Goal: Task Accomplishment & Management: Use online tool/utility

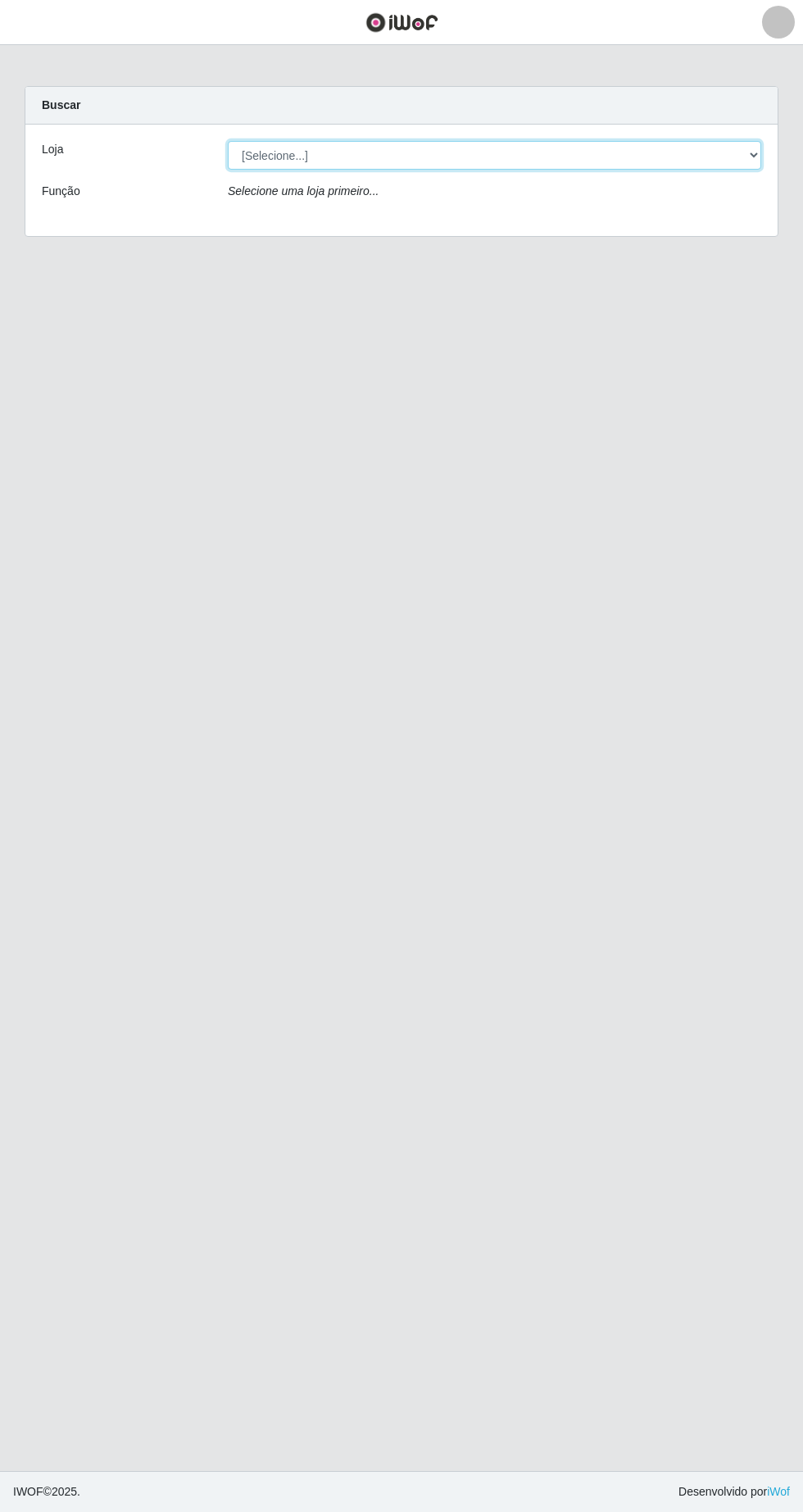
click at [741, 160] on select "[Selecione...] SuperFácil Atacado - [GEOGRAPHIC_DATA]" at bounding box center [494, 155] width 533 height 29
select select "503"
click at [228, 141] on select "[Selecione...] SuperFácil Atacado - [GEOGRAPHIC_DATA]" at bounding box center [494, 155] width 533 height 29
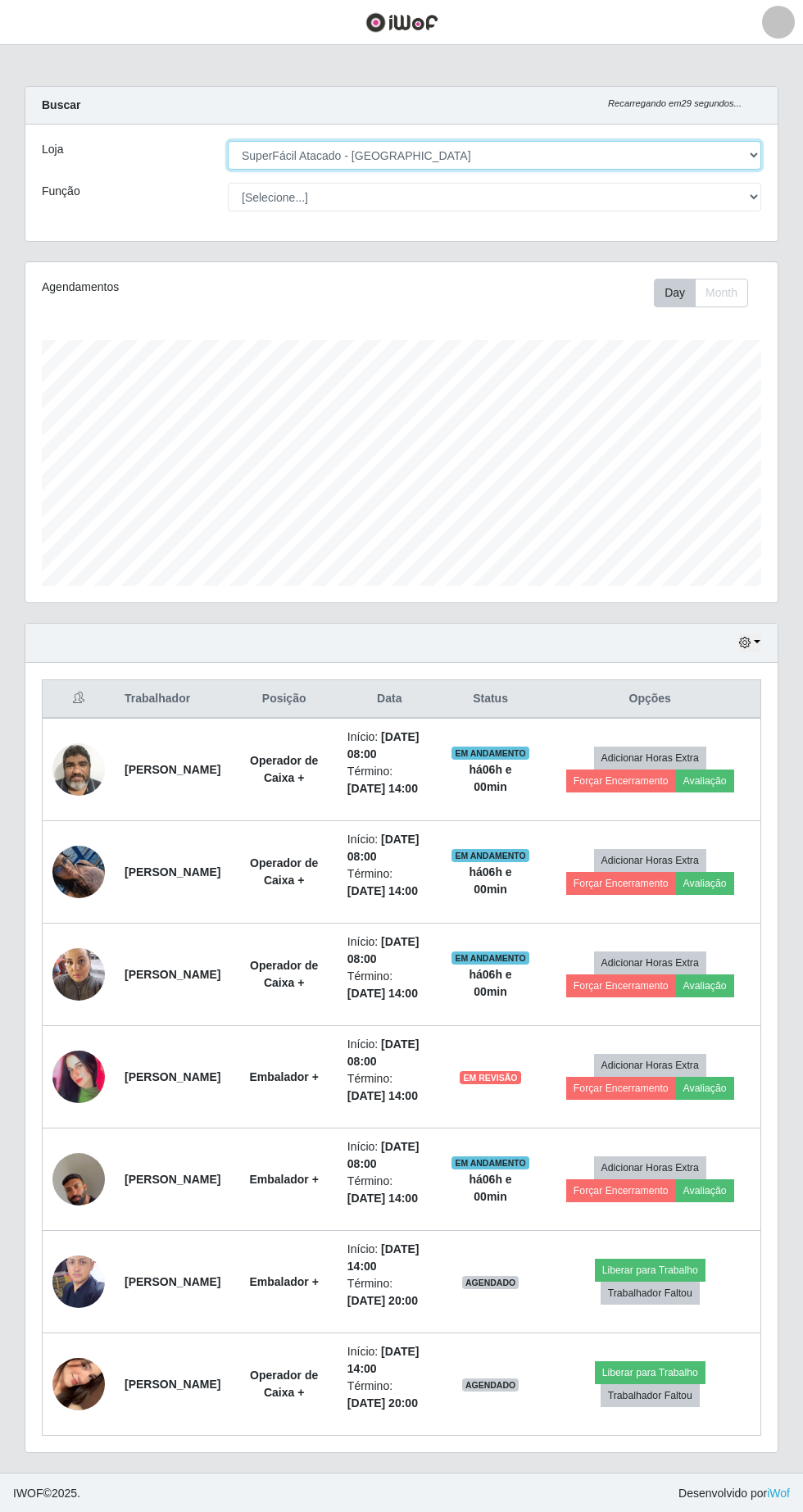
scroll to position [340, 753]
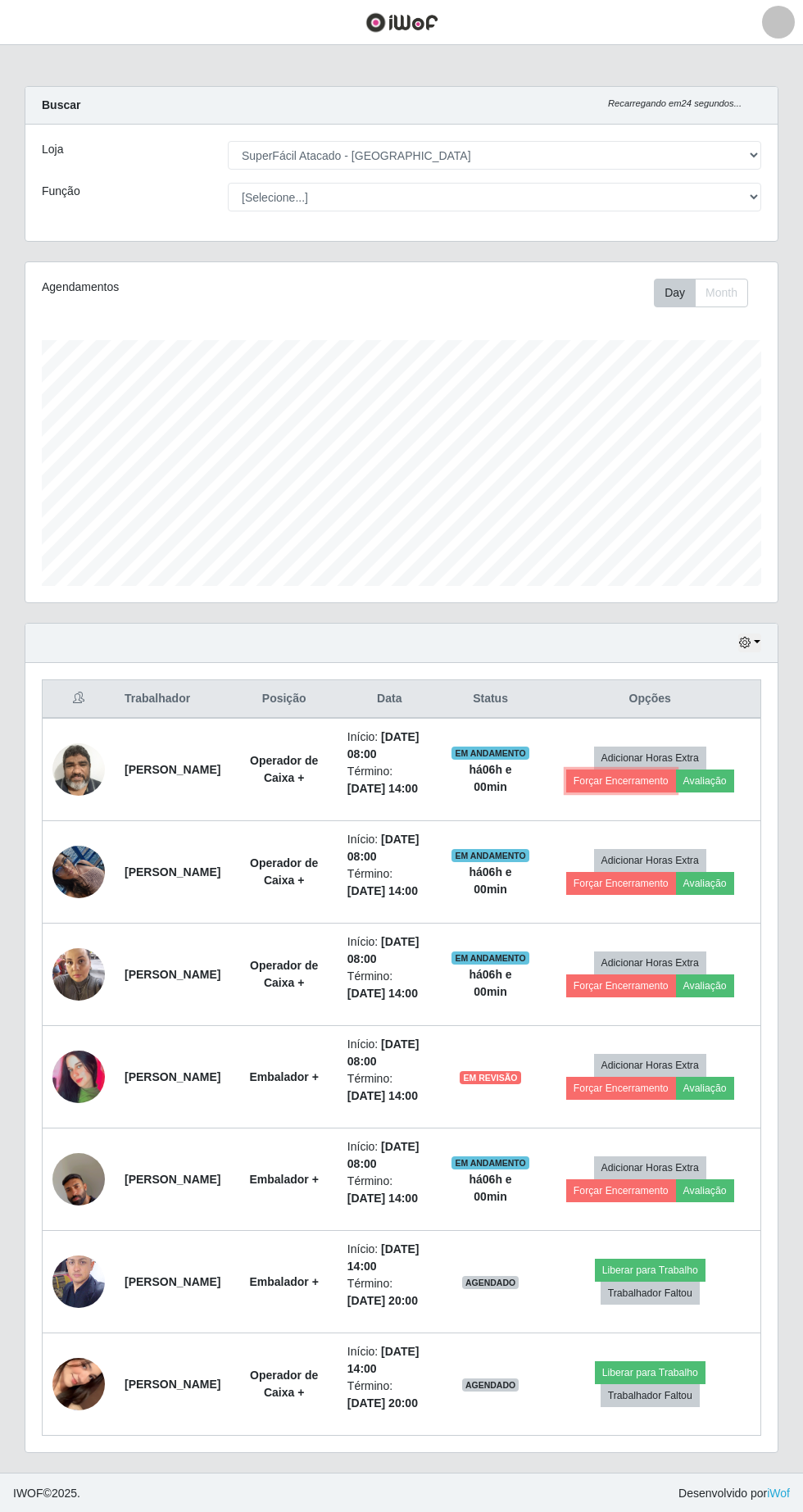
click at [630, 792] on button "Forçar Encerramento" at bounding box center [621, 781] width 110 height 23
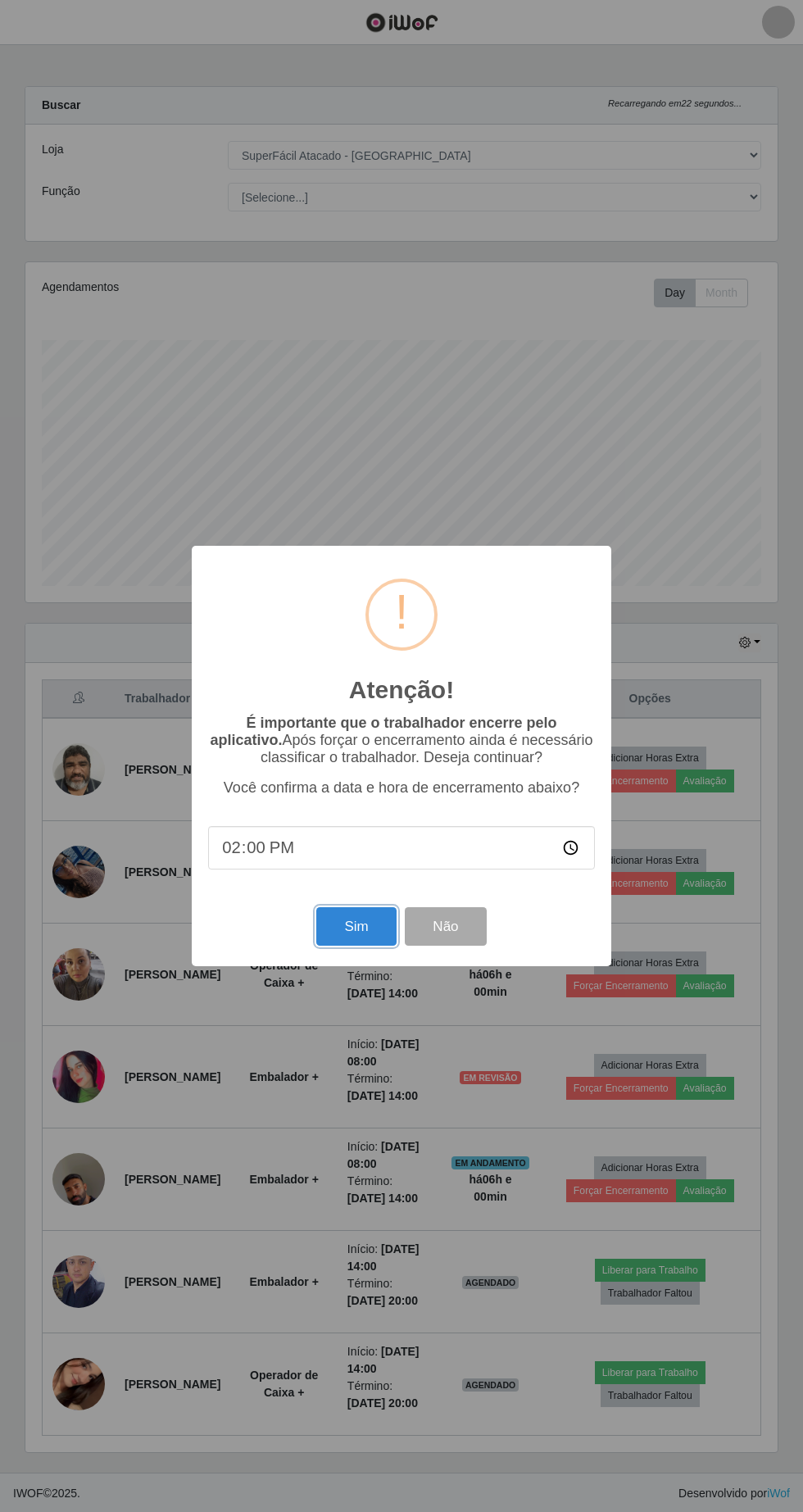
click at [348, 925] on button "Sim" at bounding box center [356, 926] width 80 height 39
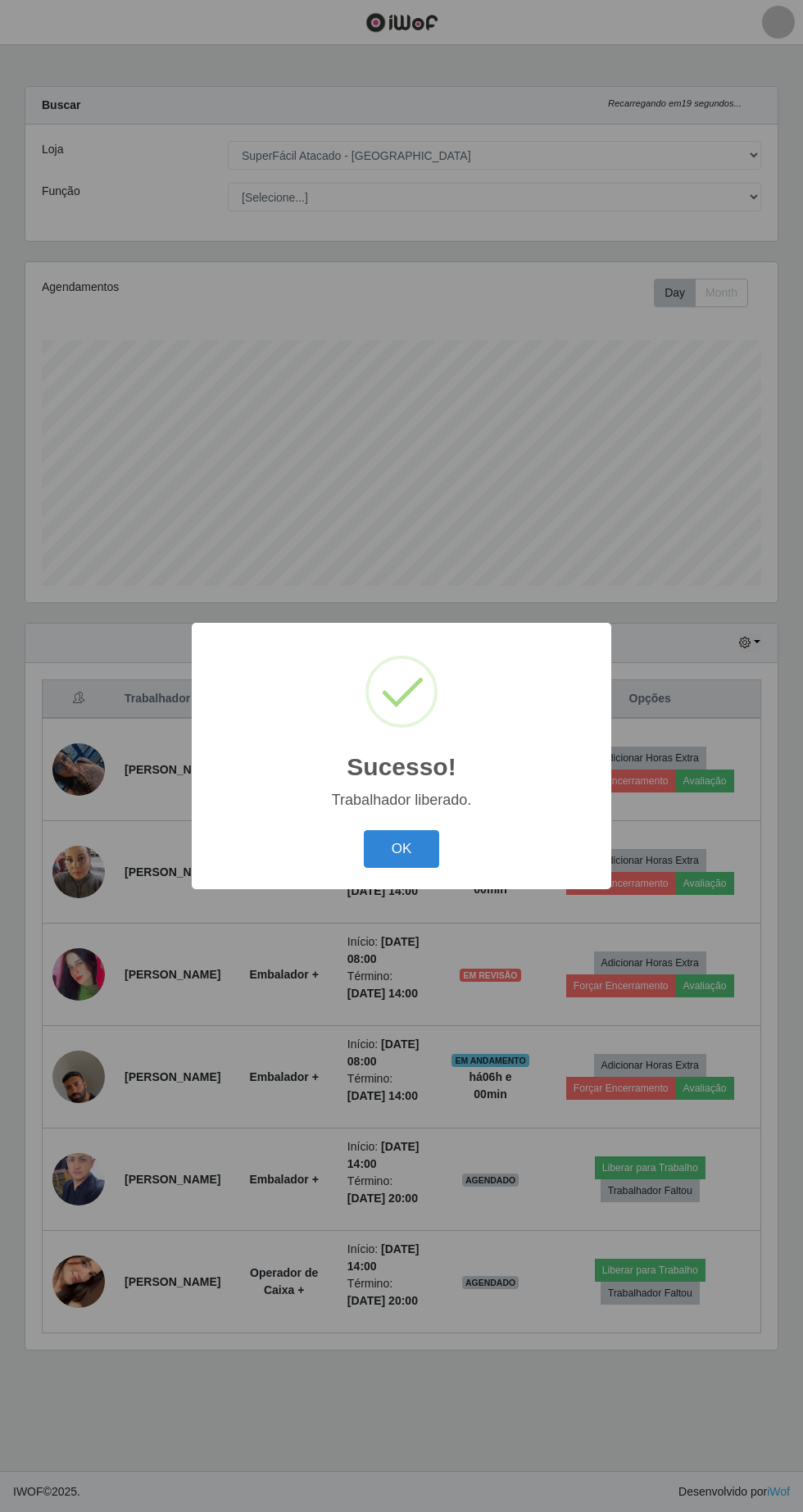
click at [417, 854] on button "OK" at bounding box center [402, 849] width 76 height 39
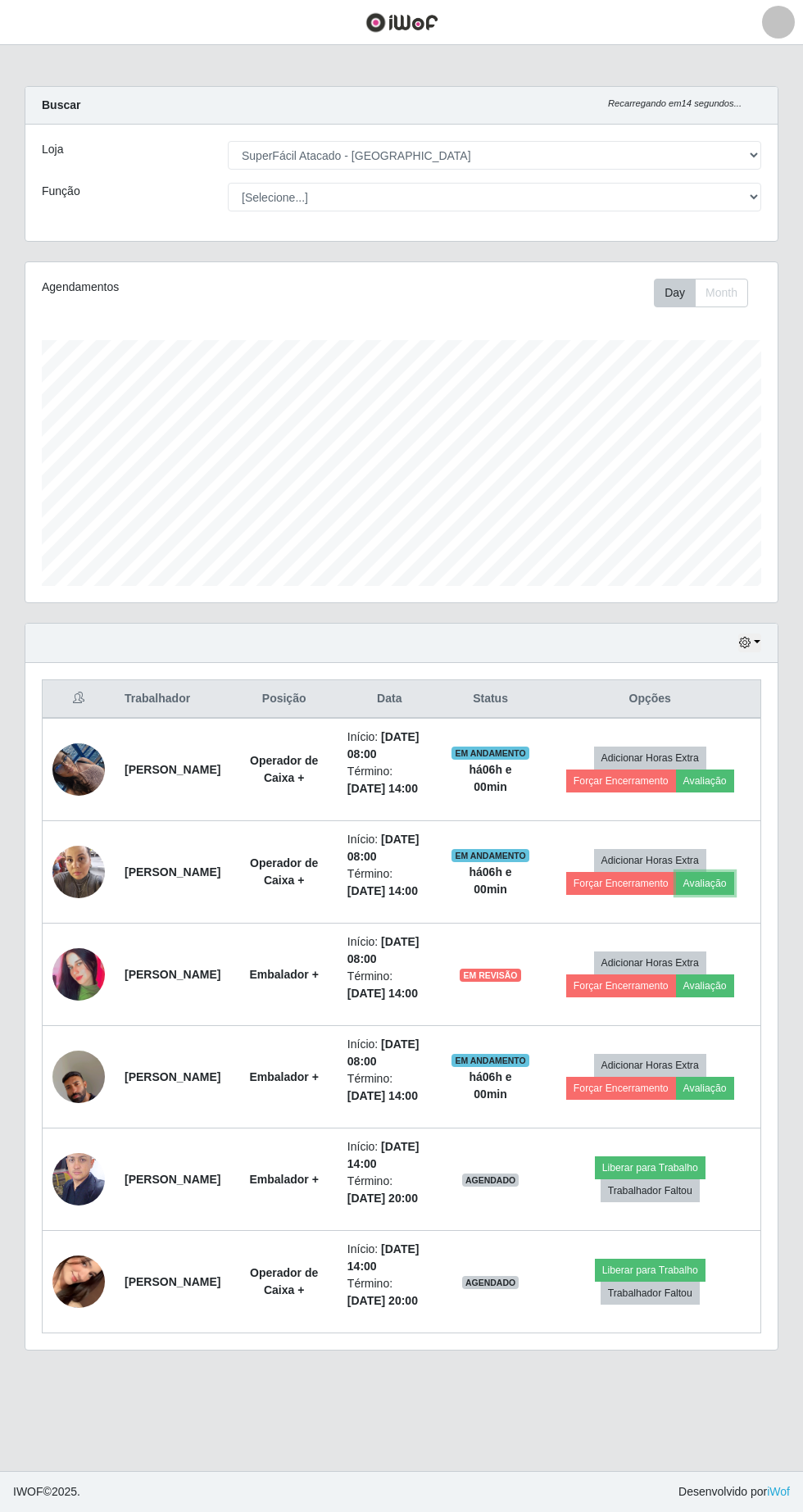
click at [724, 895] on button "Avaliação" at bounding box center [704, 883] width 58 height 23
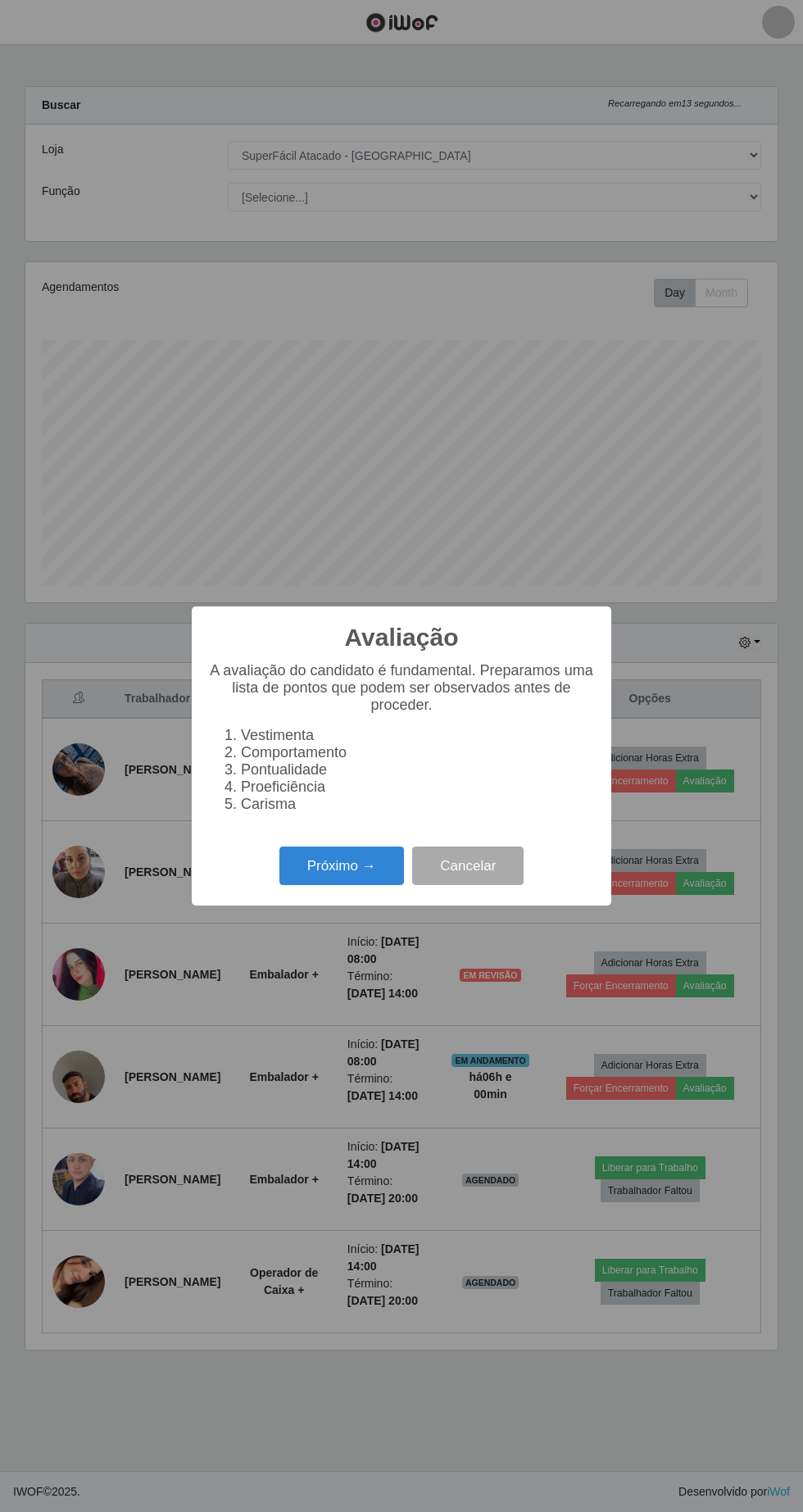
click at [373, 866] on button "Próximo →" at bounding box center [341, 866] width 124 height 39
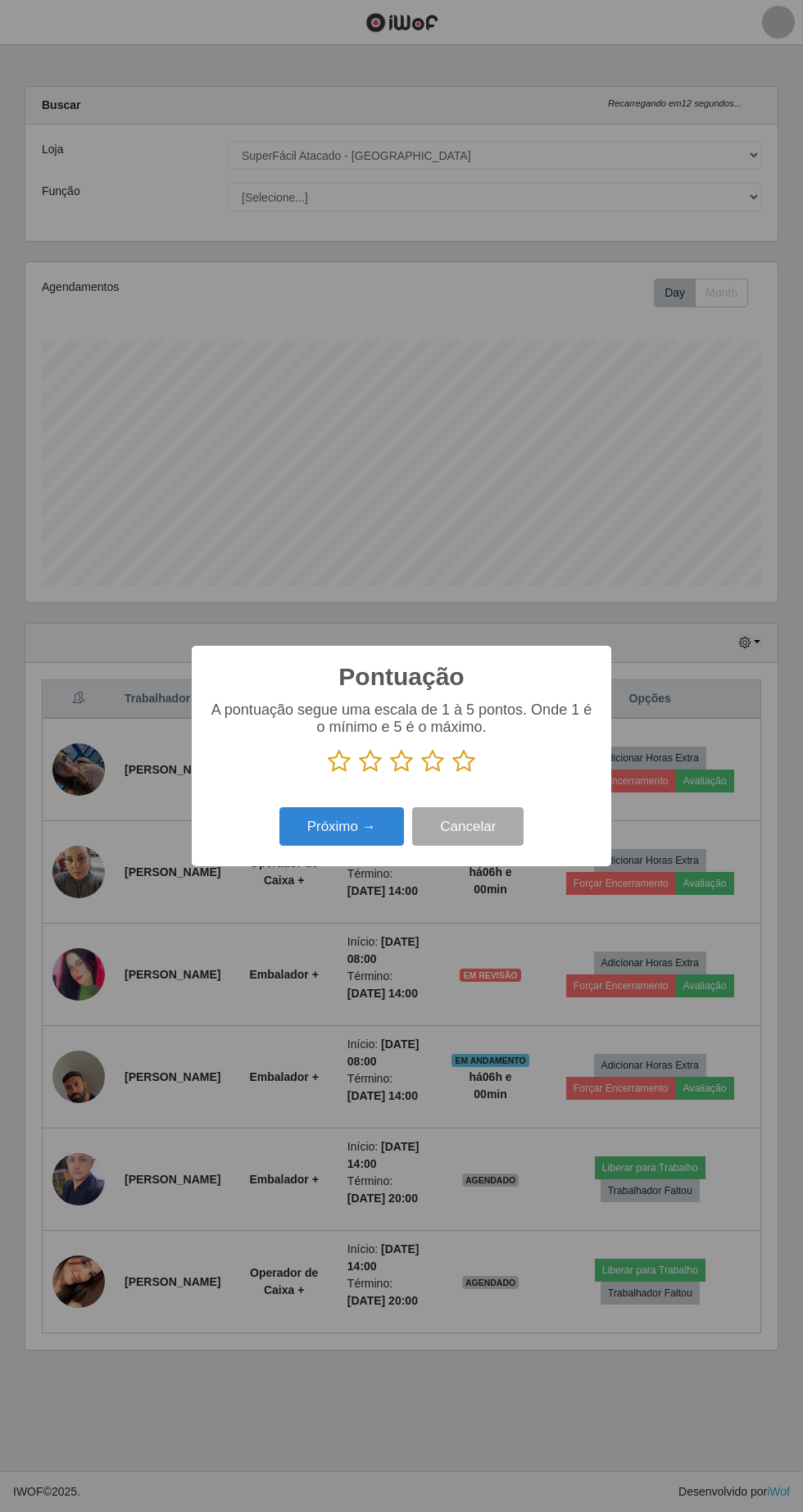
click at [433, 770] on icon at bounding box center [432, 761] width 23 height 24
click at [421, 773] on input "radio" at bounding box center [421, 773] width 0 height 0
click at [350, 824] on button "Próximo →" at bounding box center [341, 826] width 124 height 39
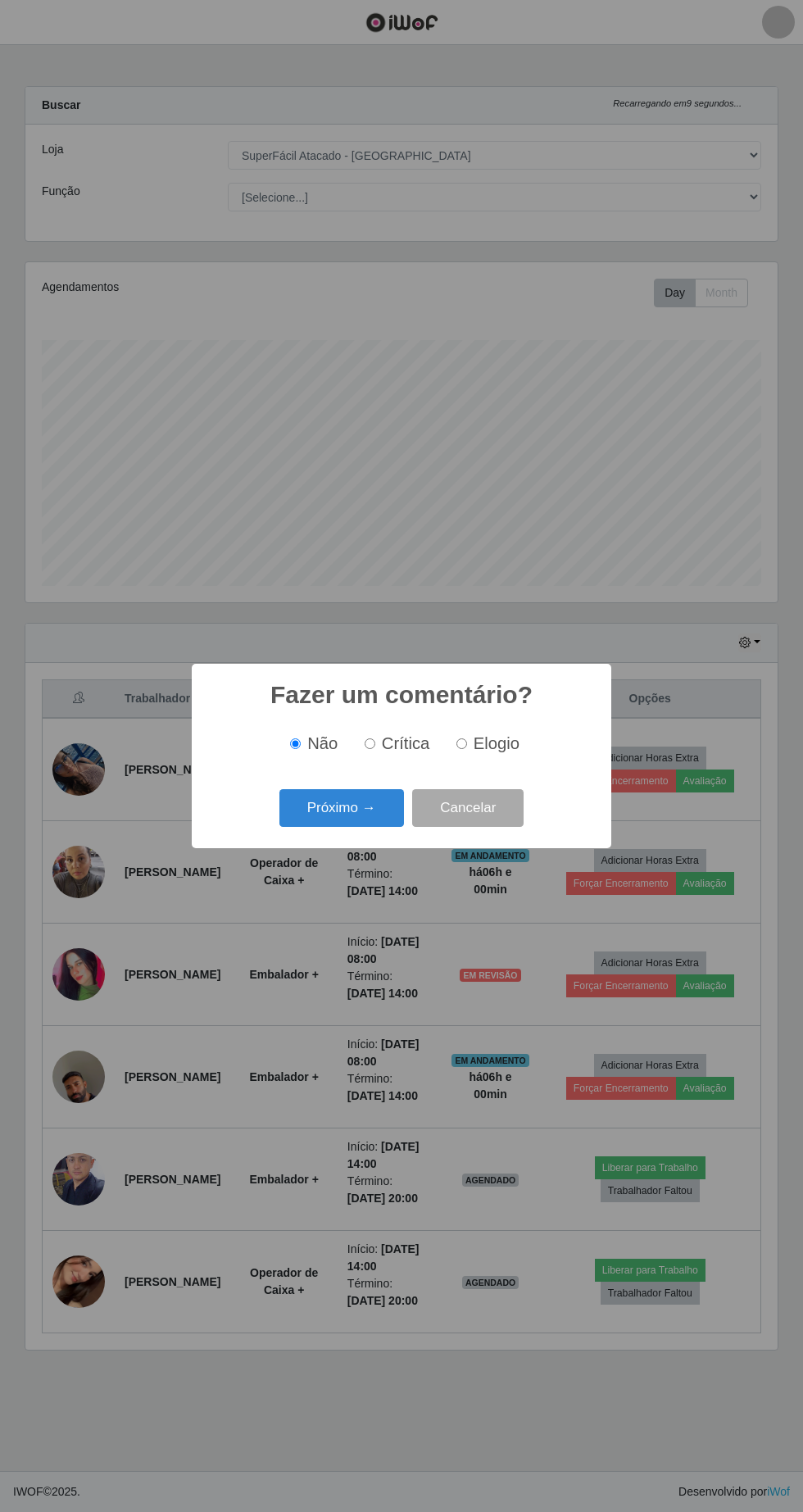
click at [356, 810] on button "Próximo →" at bounding box center [341, 808] width 124 height 39
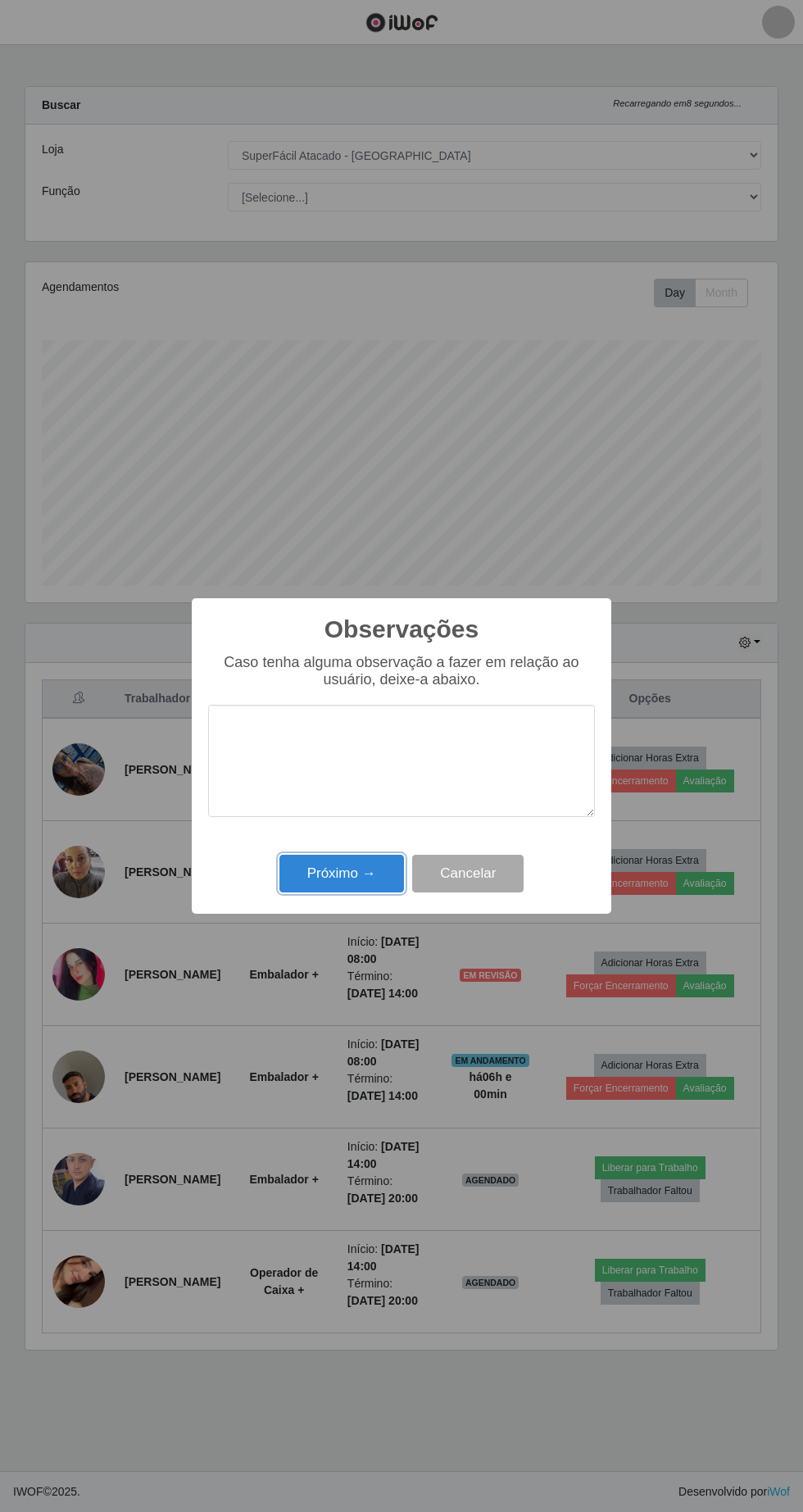
click at [354, 869] on button "Próximo →" at bounding box center [341, 874] width 124 height 39
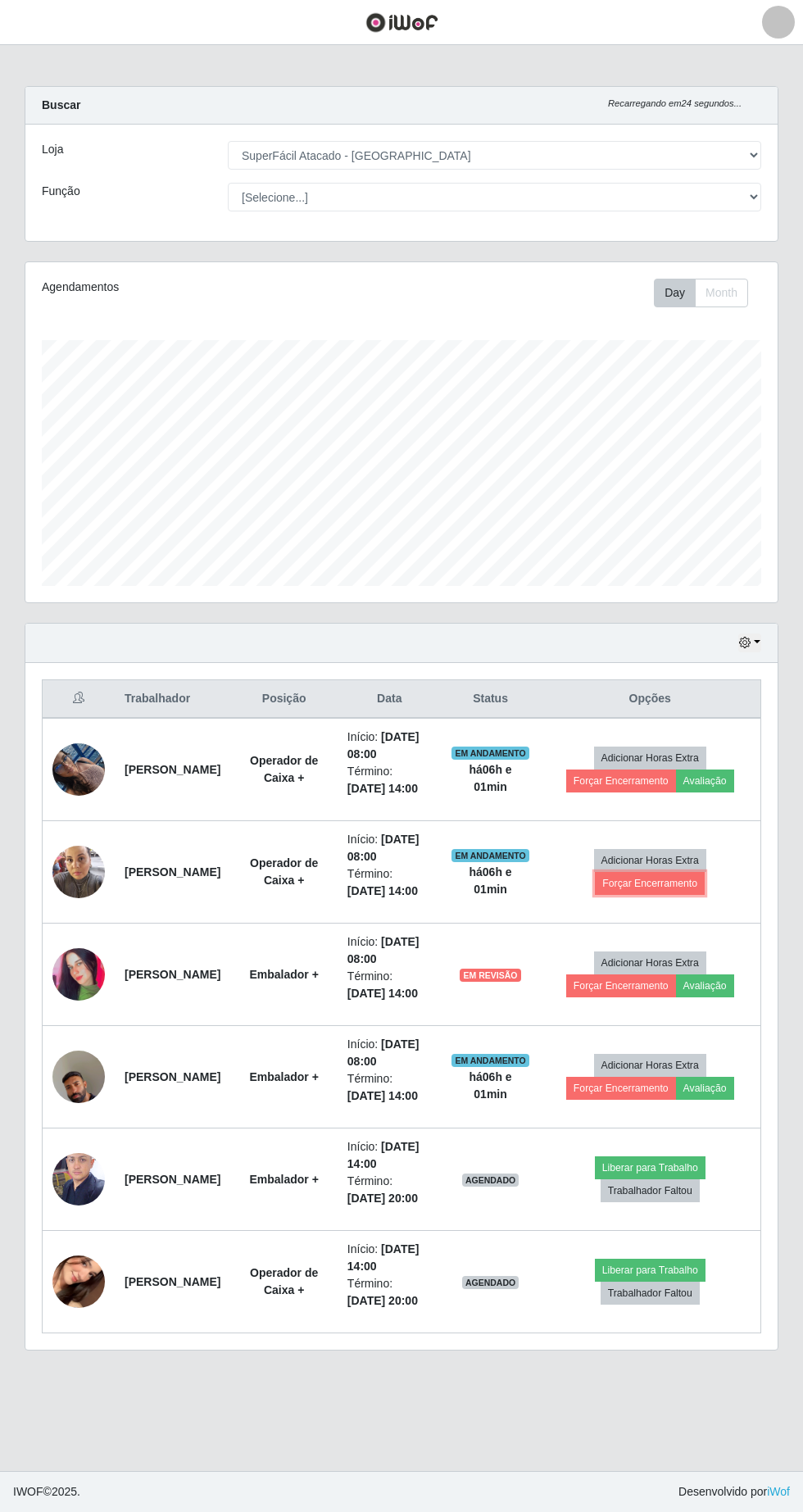
click at [685, 895] on button "Forçar Encerramento" at bounding box center [650, 883] width 110 height 23
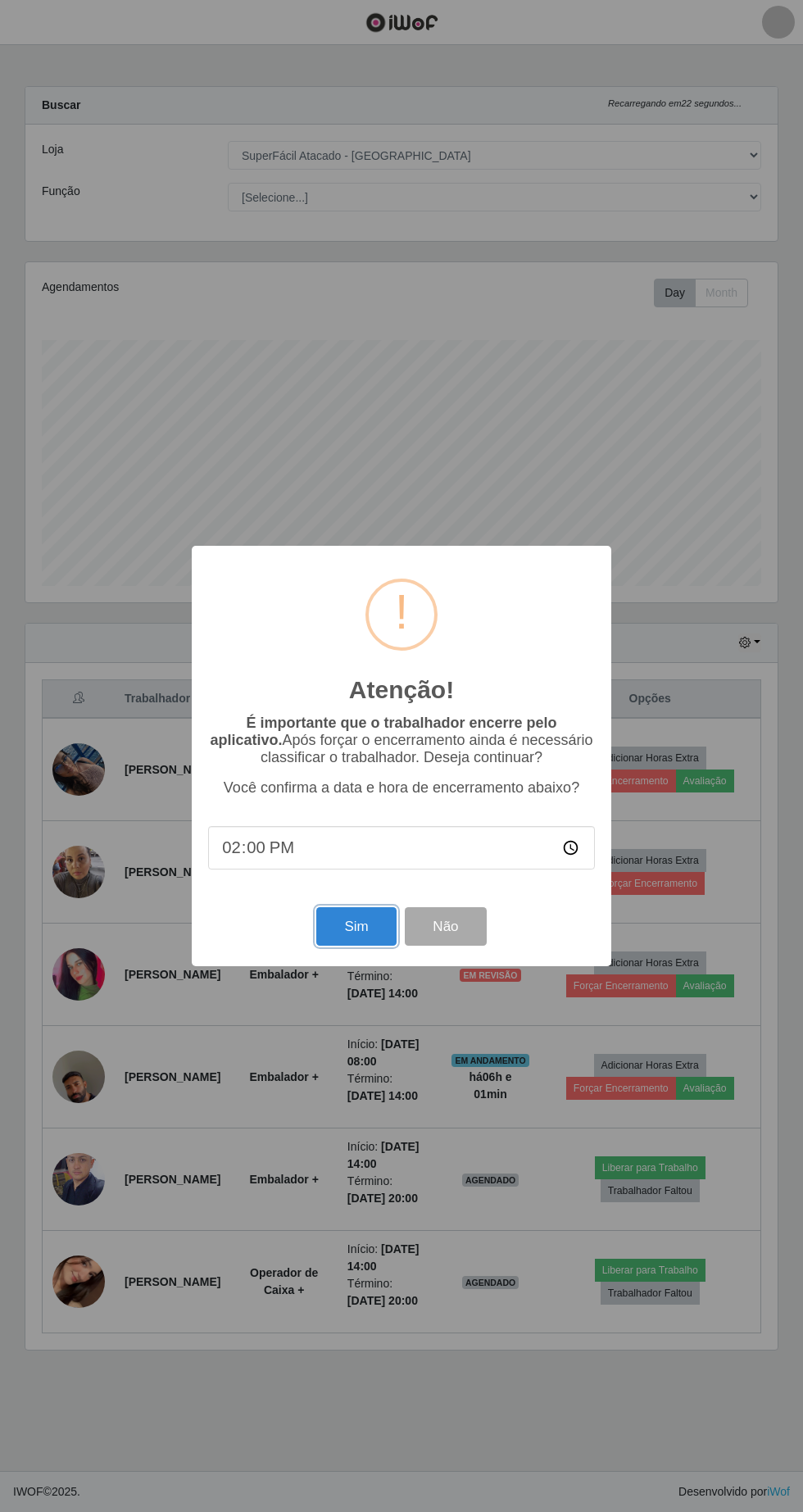
click at [368, 921] on button "Sim" at bounding box center [356, 926] width 80 height 39
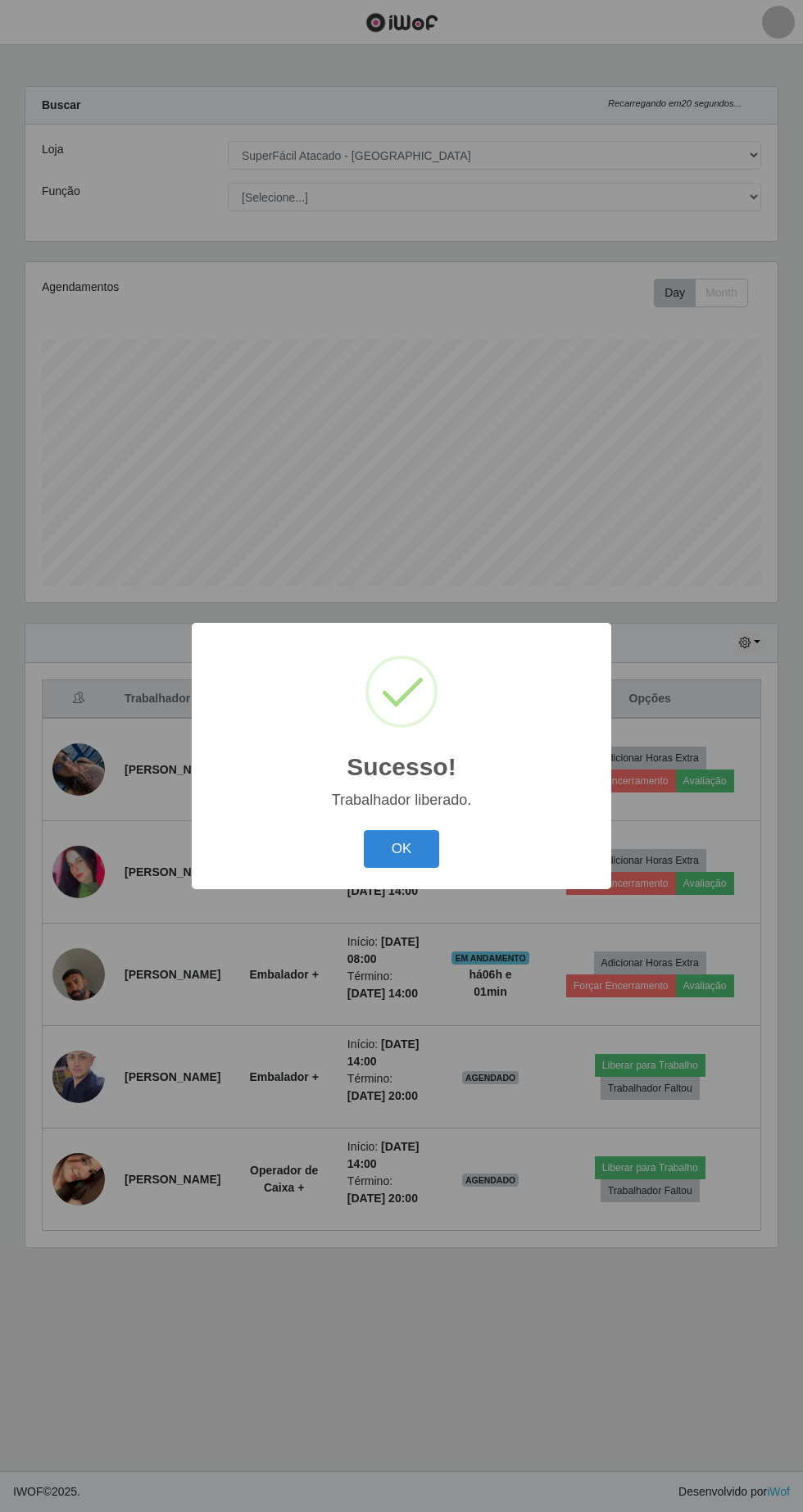
click at [402, 848] on button "OK" at bounding box center [402, 849] width 76 height 39
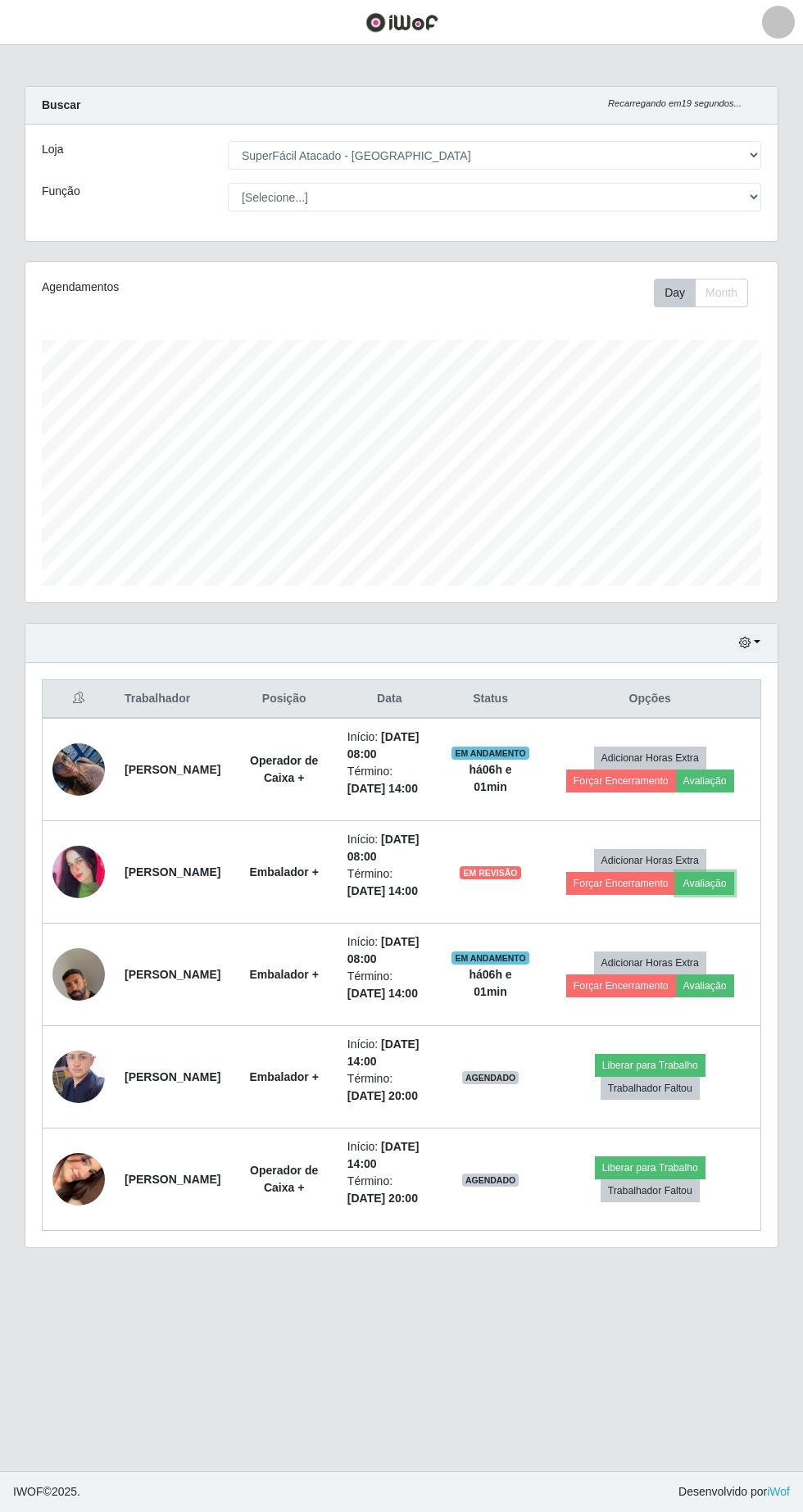
click at [720, 886] on button "Avaliação" at bounding box center [704, 883] width 58 height 23
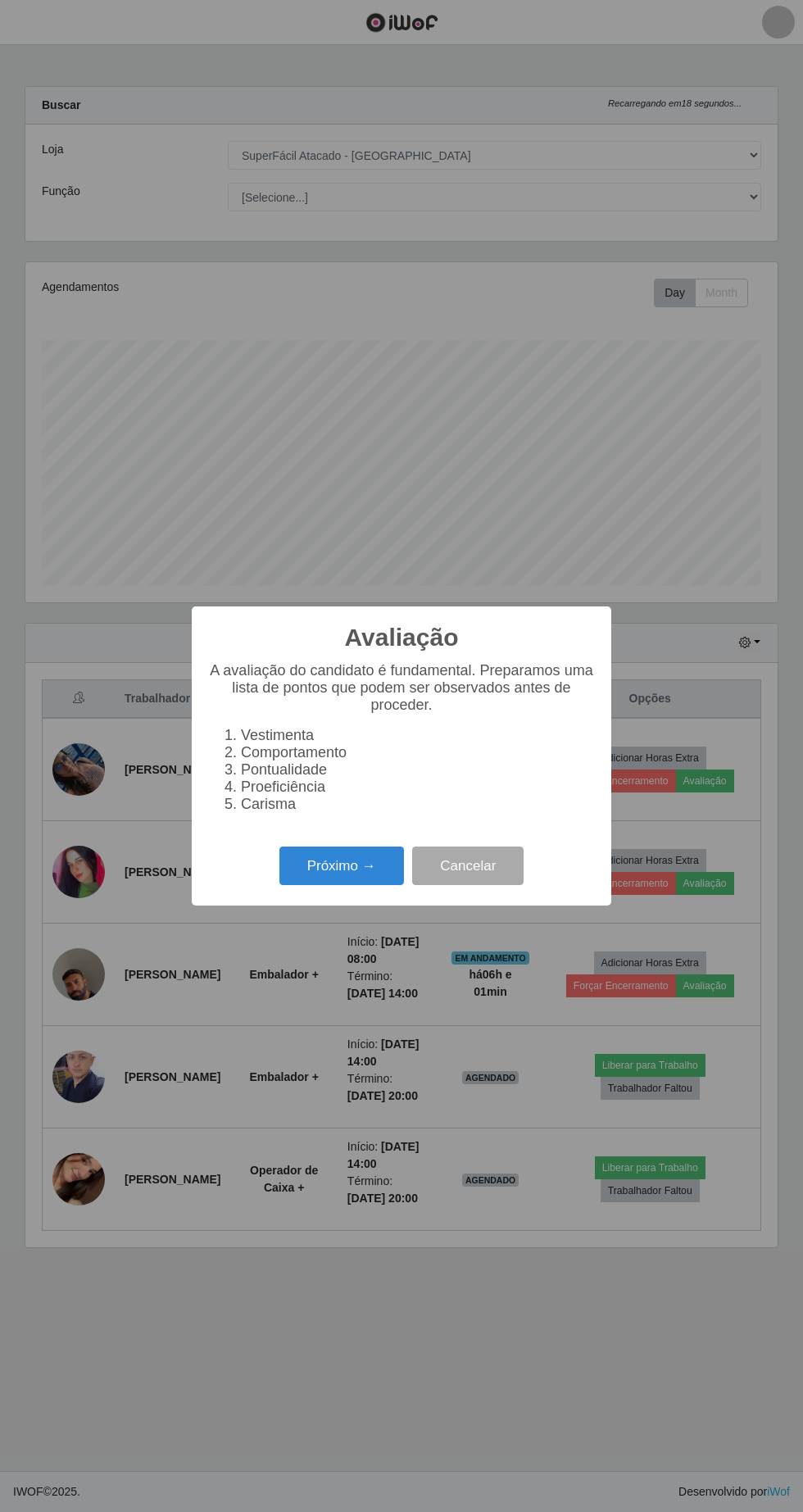
click at [354, 859] on button "Próximo →" at bounding box center [341, 866] width 124 height 39
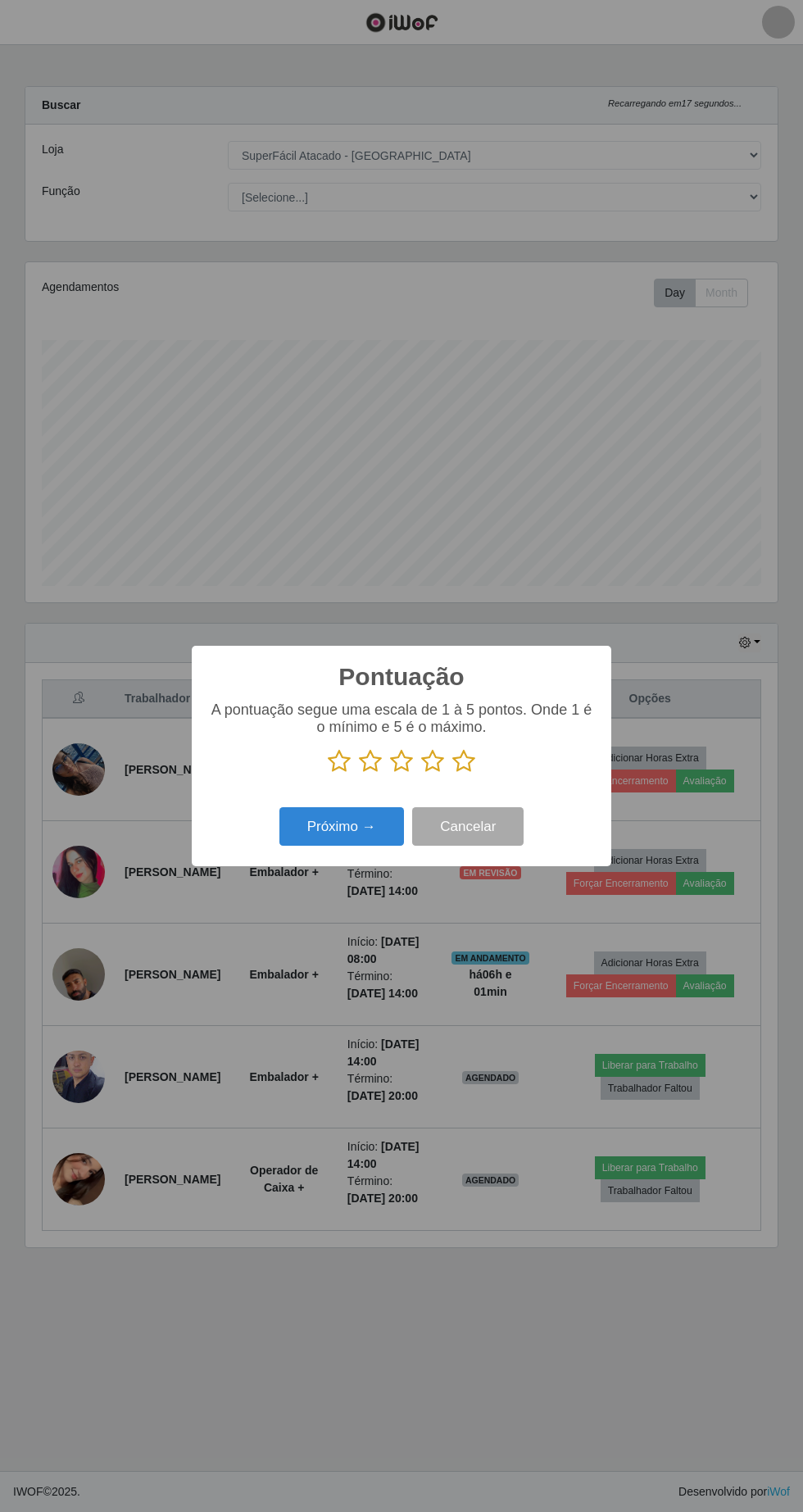
click at [424, 770] on icon at bounding box center [432, 761] width 23 height 24
click at [421, 773] on input "radio" at bounding box center [421, 773] width 0 height 0
click at [366, 823] on button "Próximo →" at bounding box center [341, 826] width 124 height 39
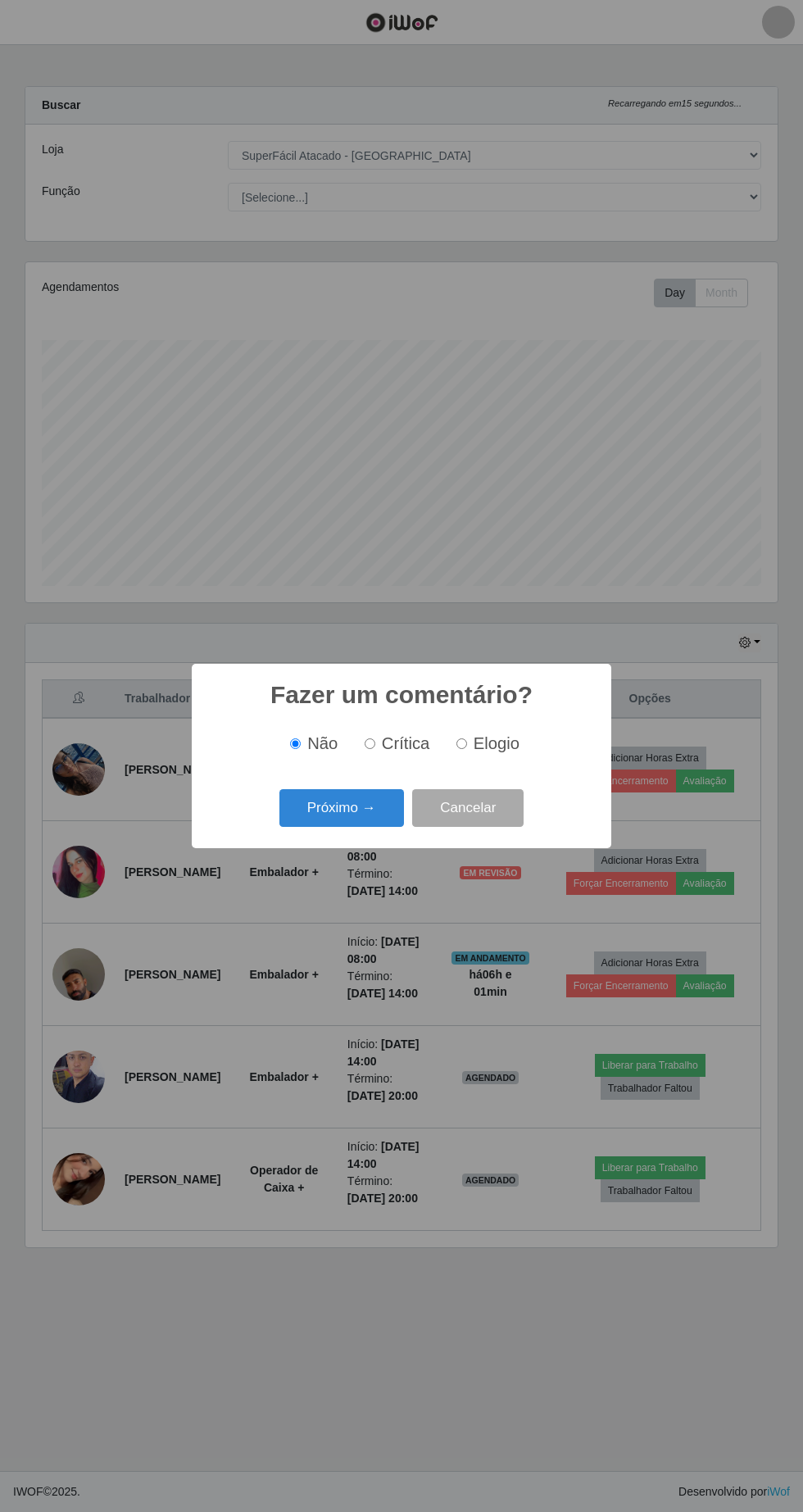
click at [353, 807] on button "Próximo →" at bounding box center [341, 808] width 124 height 39
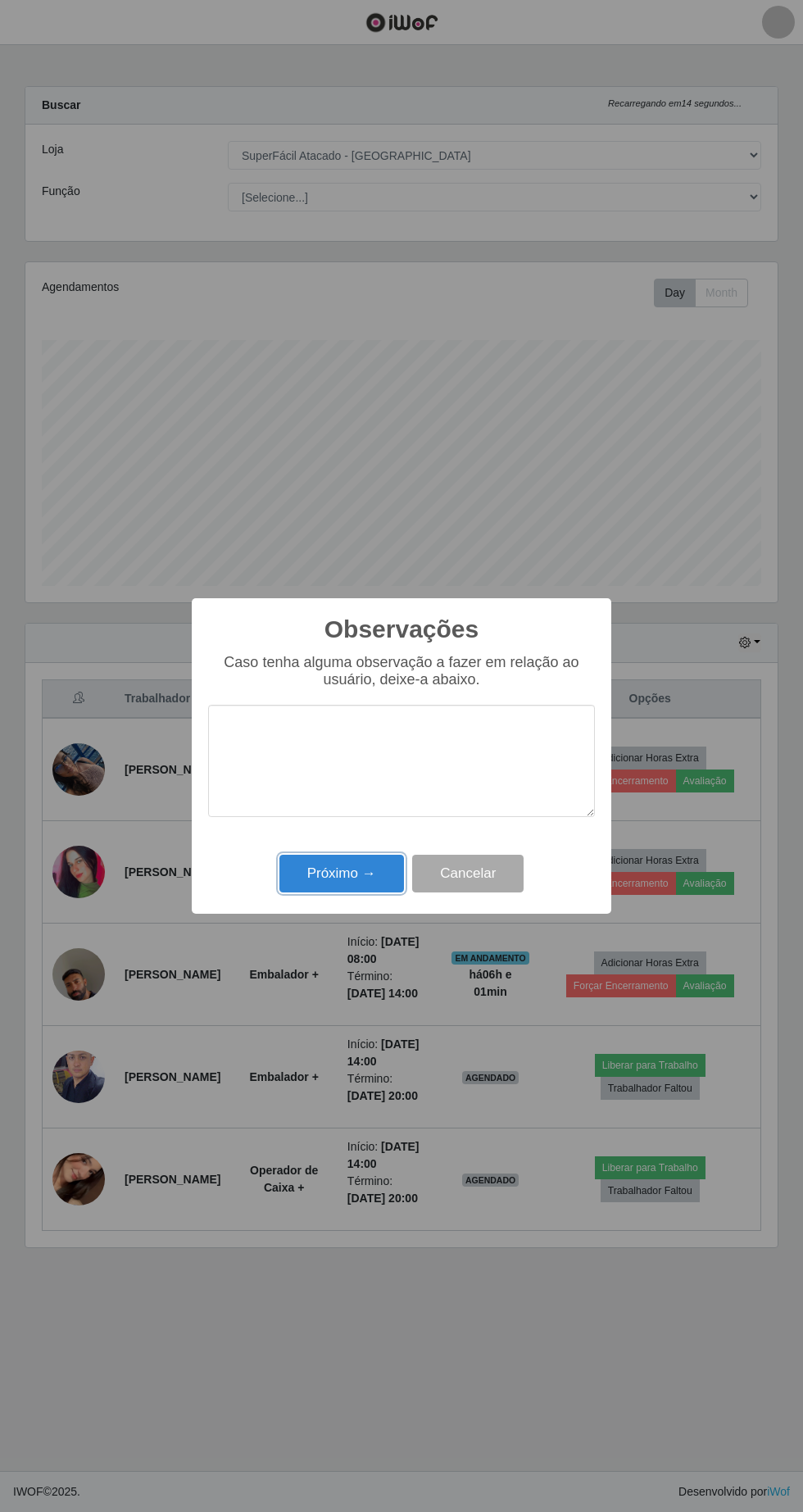
click at [365, 866] on button "Próximo →" at bounding box center [341, 874] width 124 height 39
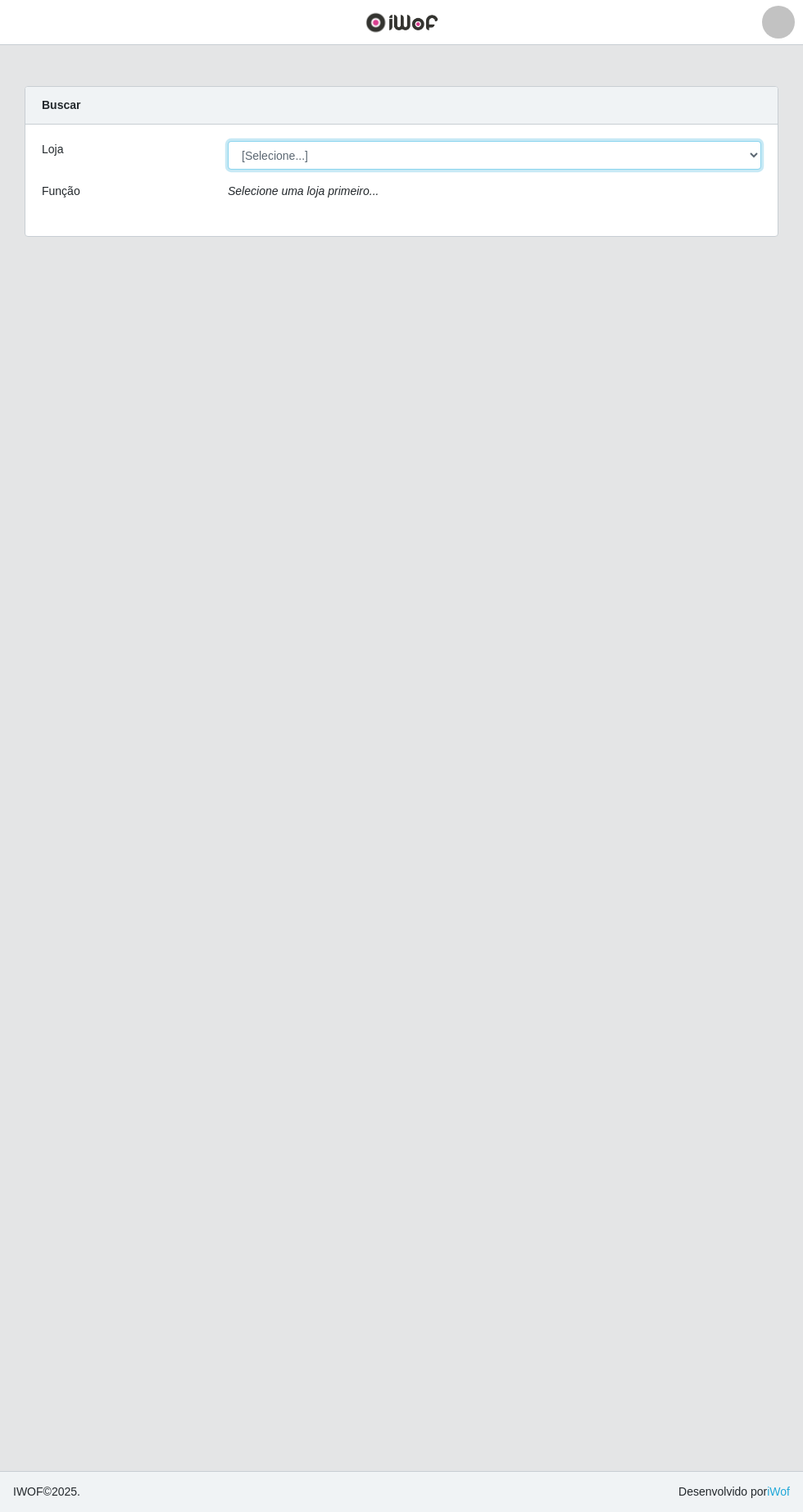
click at [755, 158] on select "[Selecione...] SuperFácil Atacado - [GEOGRAPHIC_DATA]" at bounding box center [494, 155] width 533 height 29
select select "503"
click at [228, 141] on select "[Selecione...] SuperFácil Atacado - [GEOGRAPHIC_DATA]" at bounding box center [494, 155] width 533 height 29
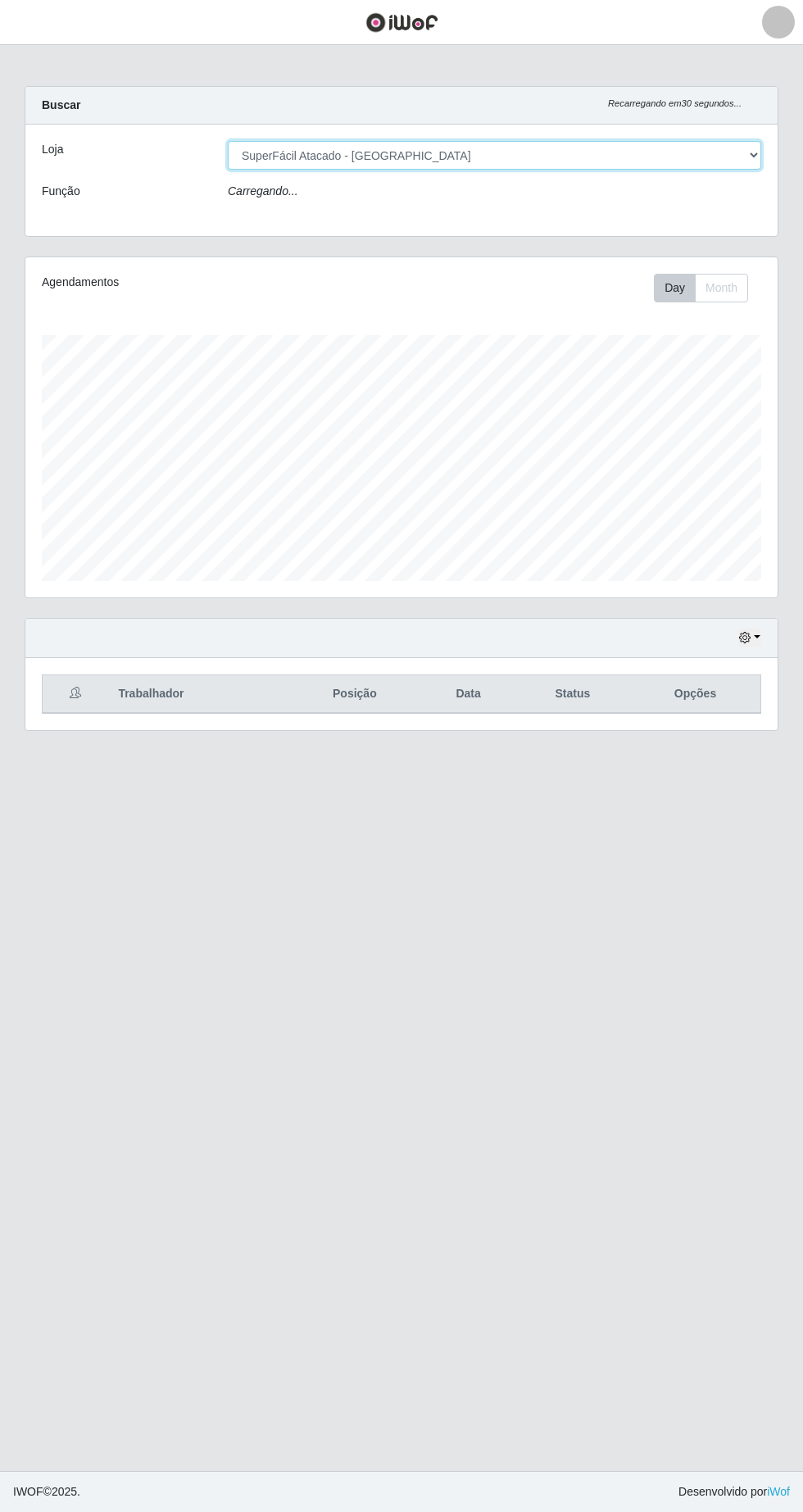
scroll to position [340, 753]
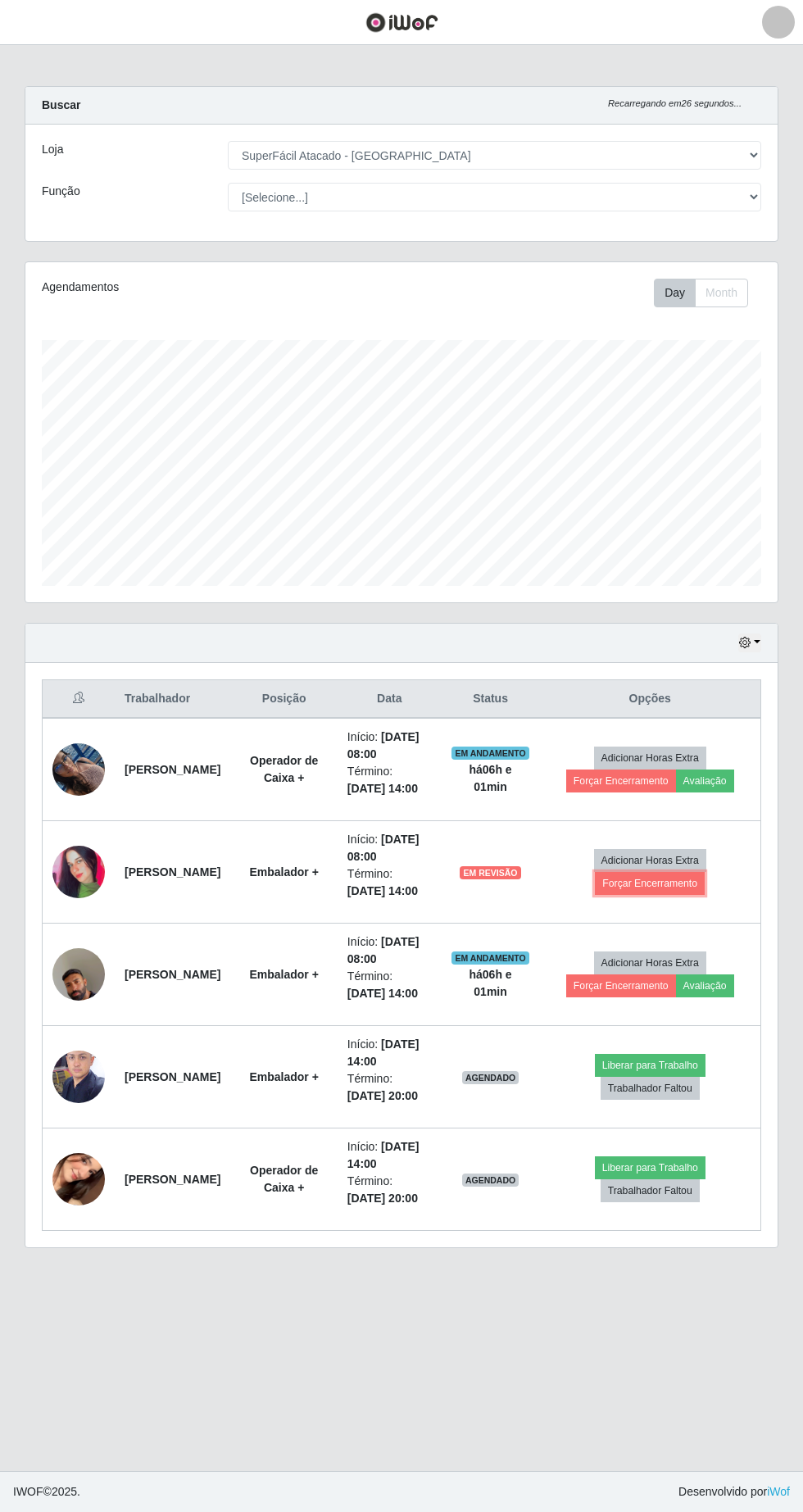
click at [675, 883] on button "Forçar Encerramento" at bounding box center [650, 883] width 110 height 23
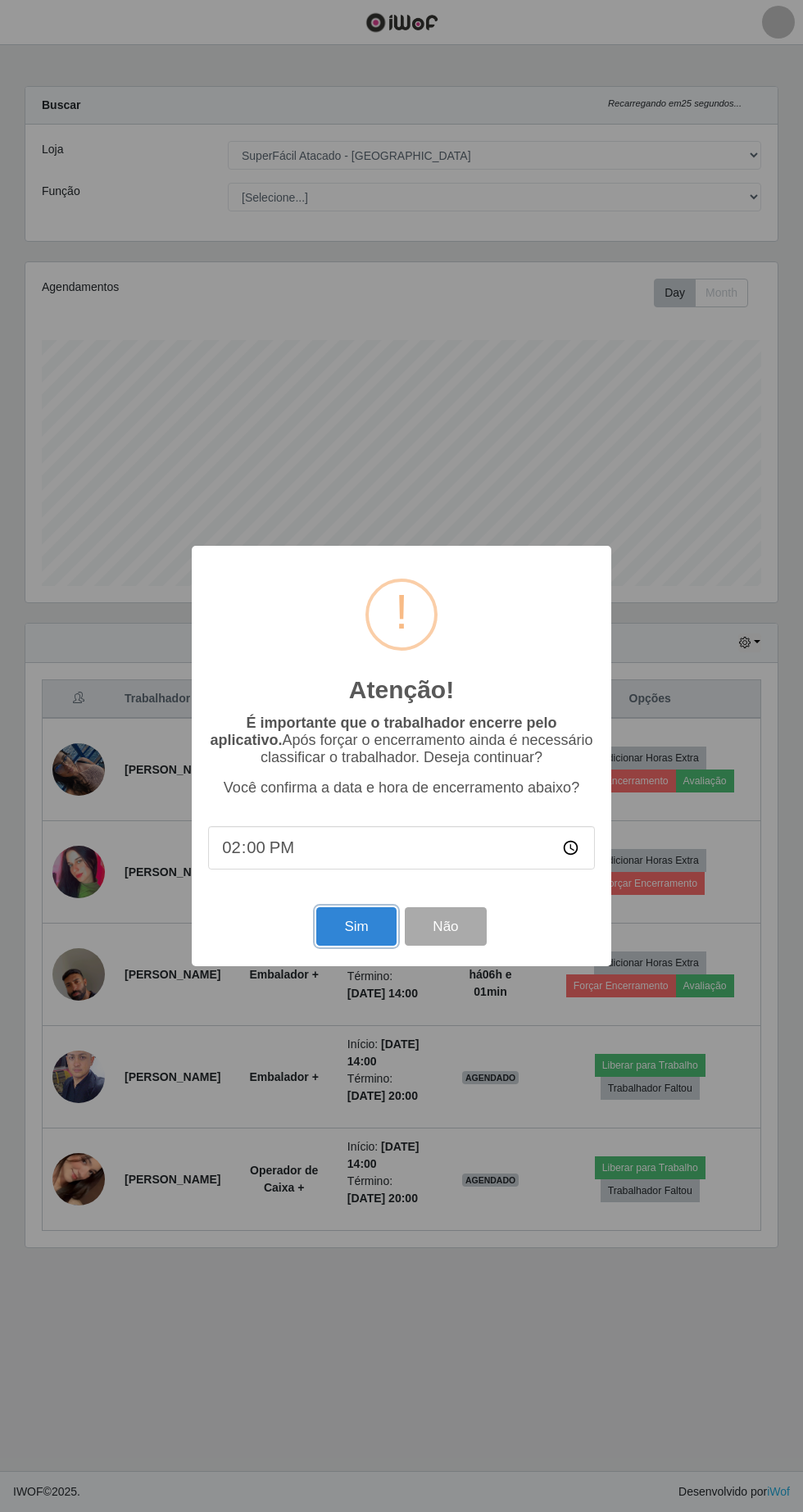
click at [367, 918] on button "Sim" at bounding box center [356, 926] width 80 height 39
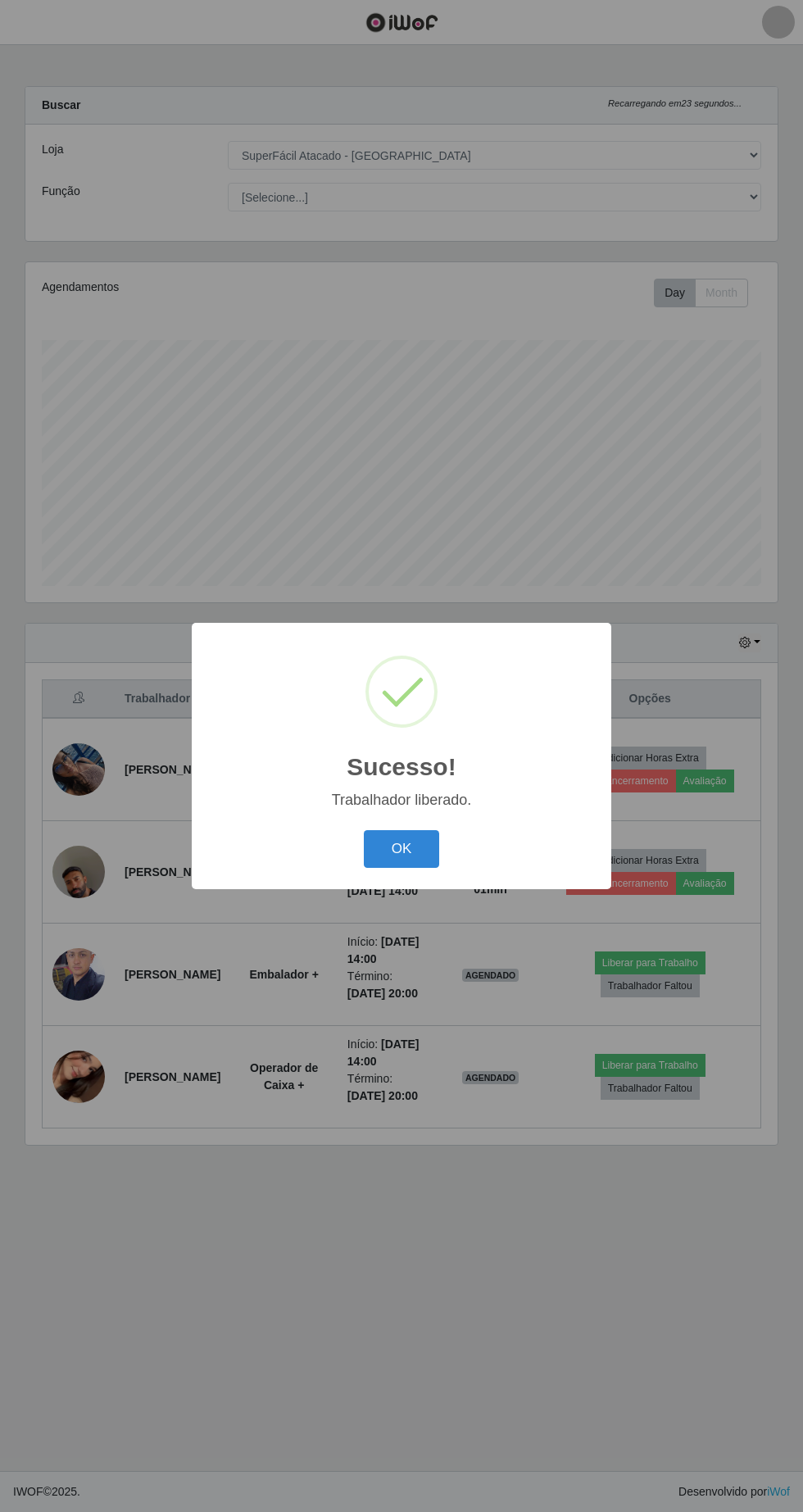
click at [405, 849] on button "OK" at bounding box center [402, 849] width 76 height 39
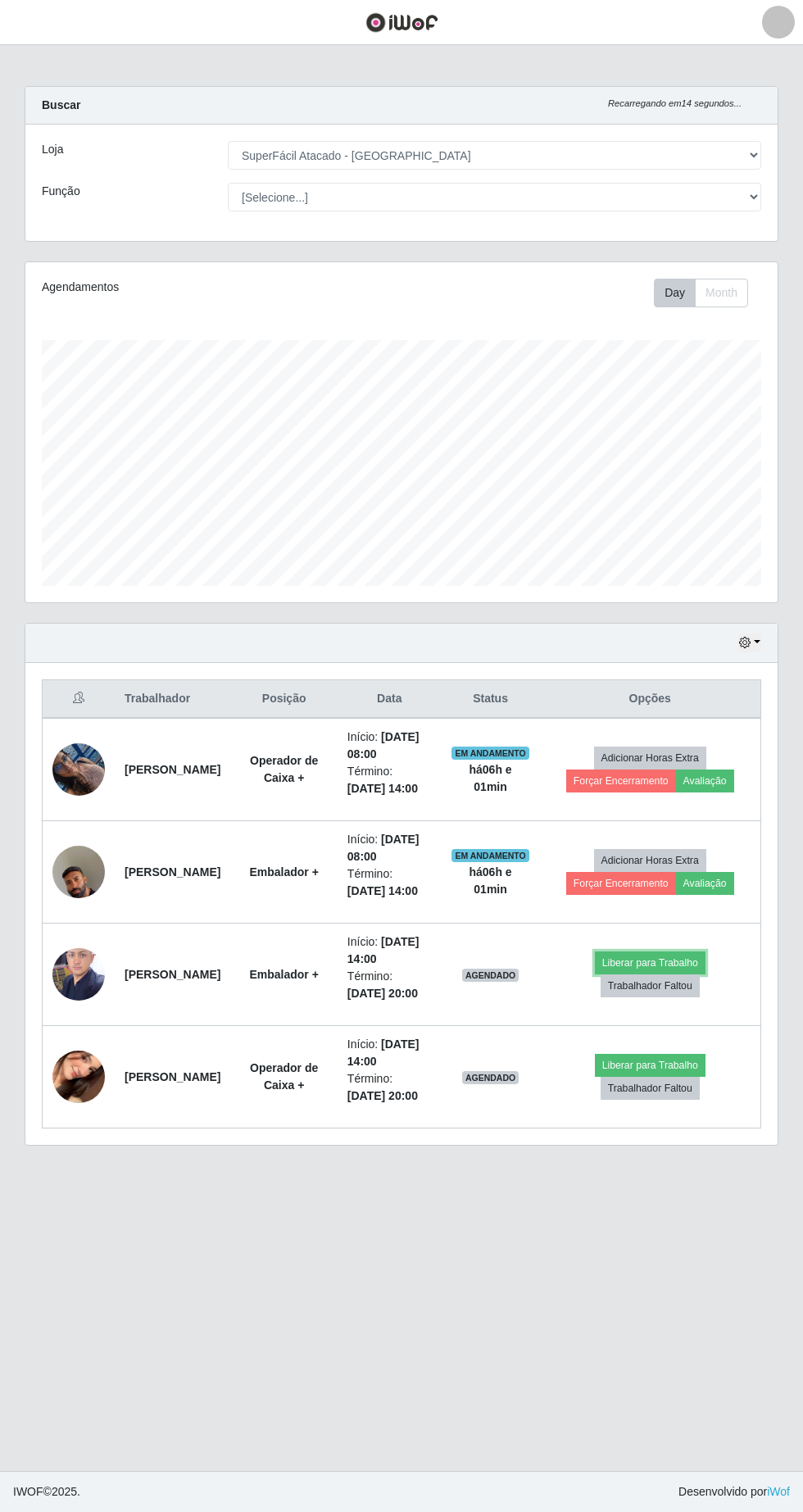
click at [651, 956] on button "Liberar para Trabalho" at bounding box center [651, 962] width 111 height 23
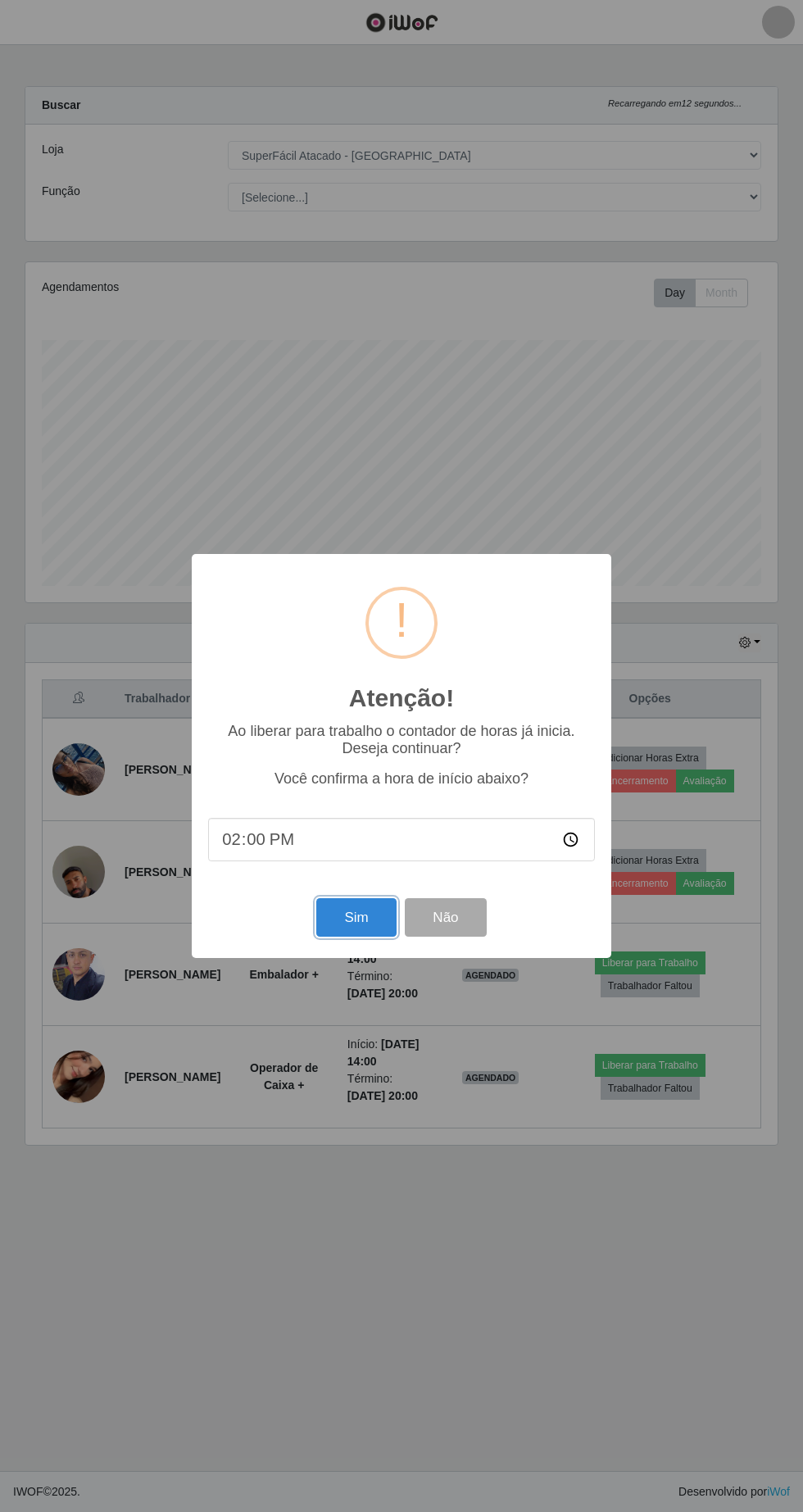
click at [358, 912] on button "Sim" at bounding box center [356, 917] width 80 height 39
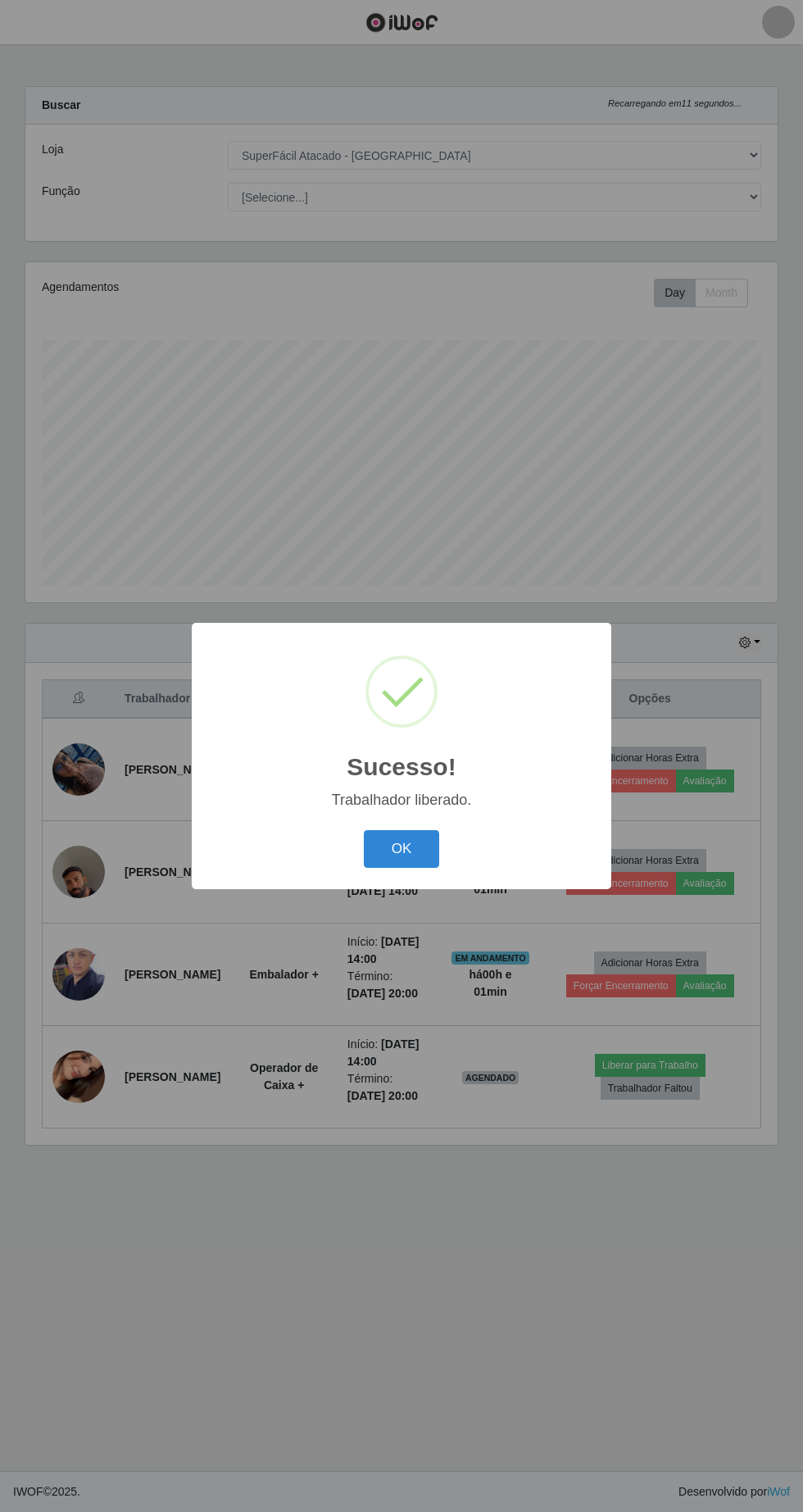
click at [402, 843] on button "OK" at bounding box center [402, 849] width 76 height 39
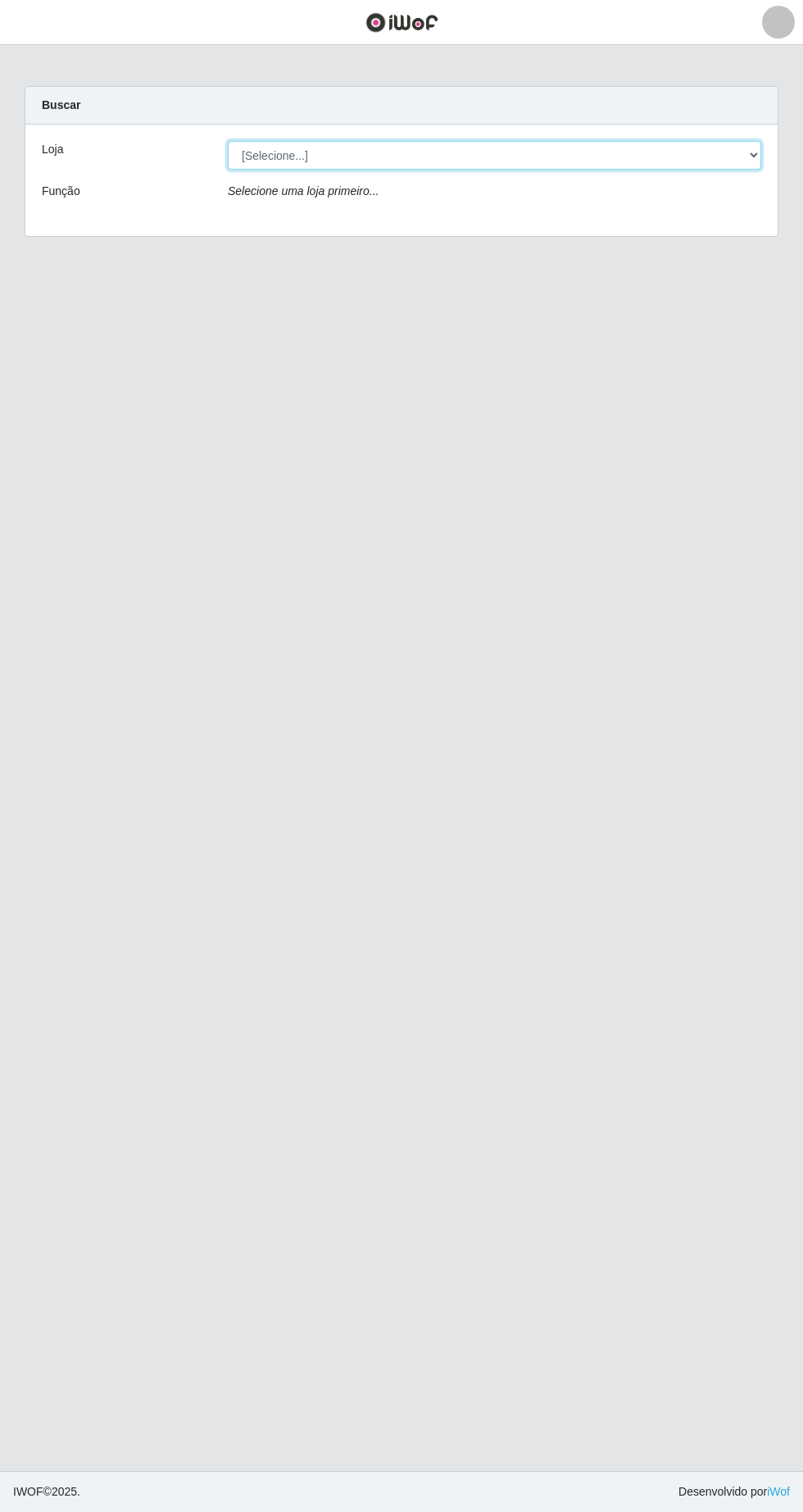
click at [722, 152] on select "[Selecione...] SuperFácil Atacado - [GEOGRAPHIC_DATA]" at bounding box center [494, 155] width 533 height 29
select select "503"
click at [228, 141] on select "[Selecione...] SuperFácil Atacado - [GEOGRAPHIC_DATA]" at bounding box center [494, 155] width 533 height 29
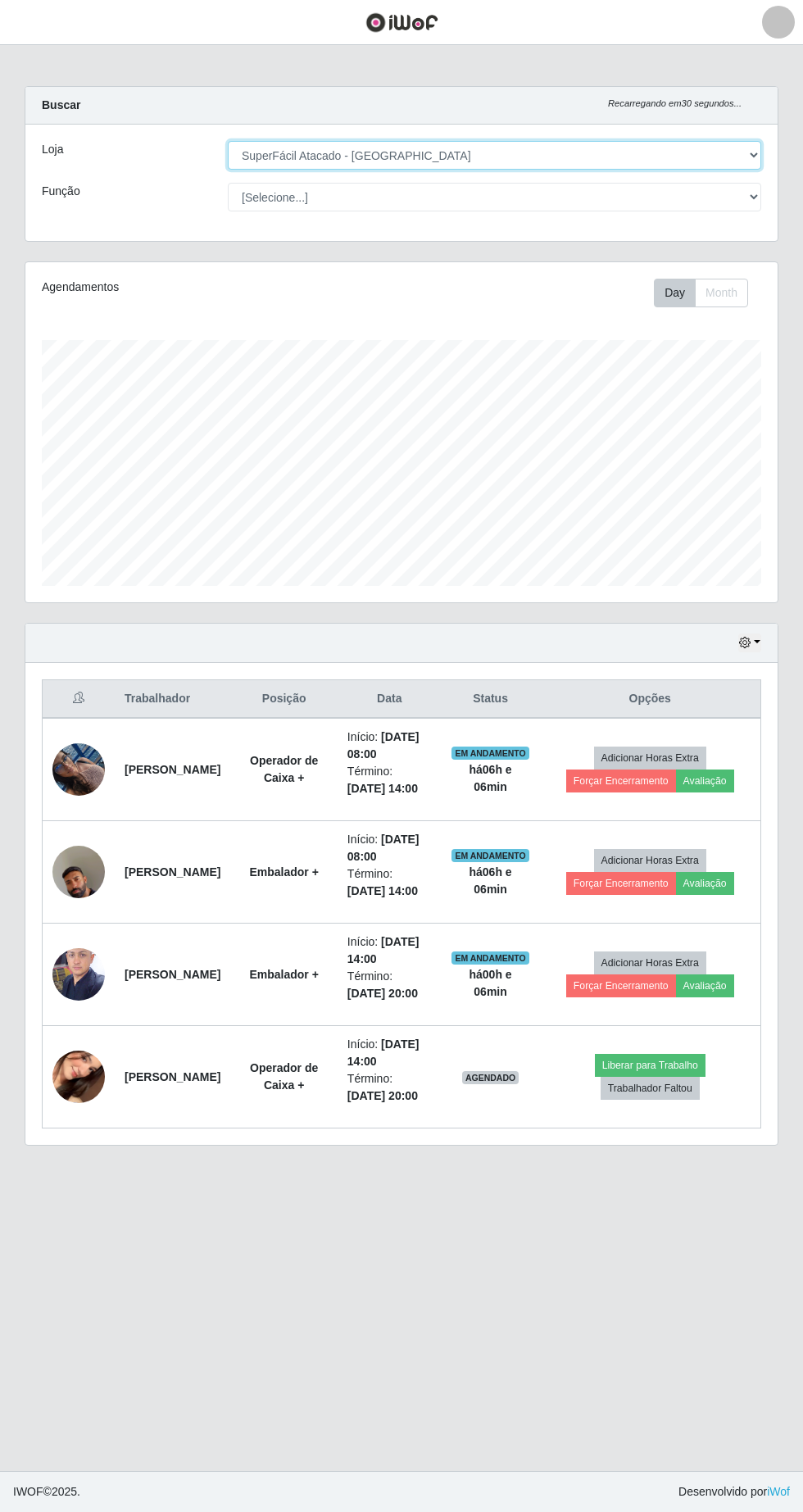
scroll to position [340, 753]
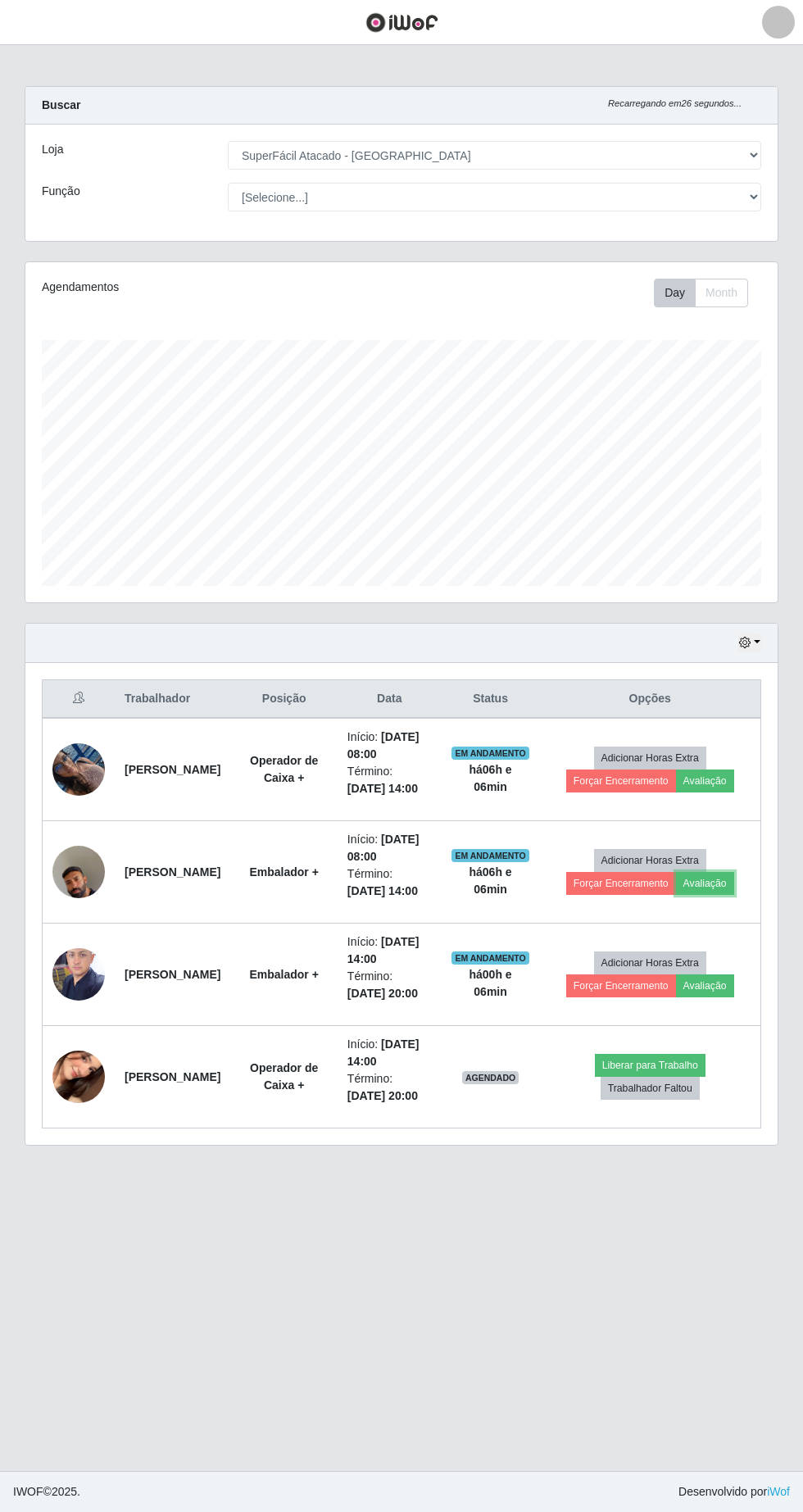
click at [735, 881] on button "Avaliação" at bounding box center [704, 883] width 58 height 23
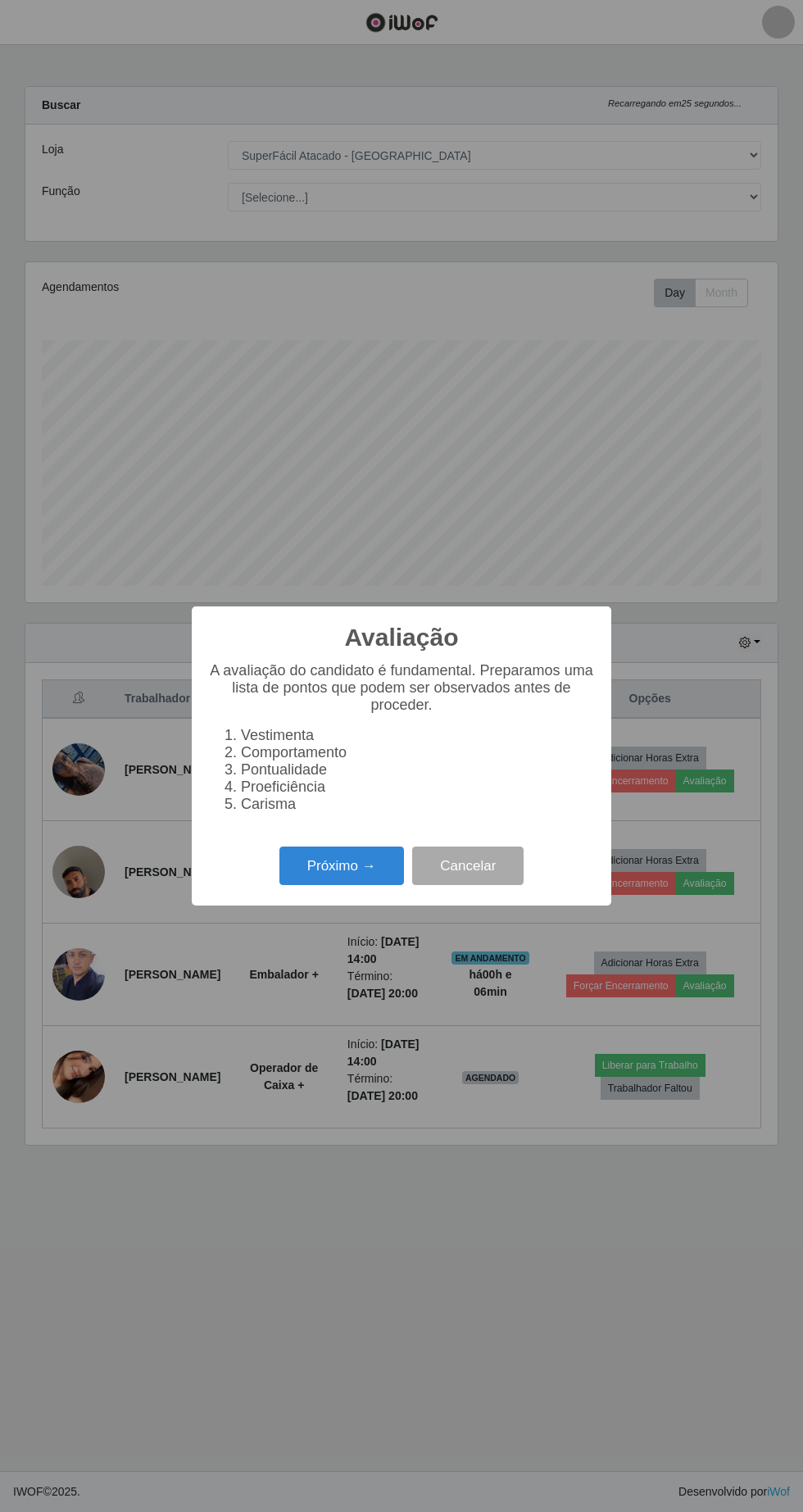
click at [373, 865] on button "Próximo →" at bounding box center [341, 866] width 124 height 39
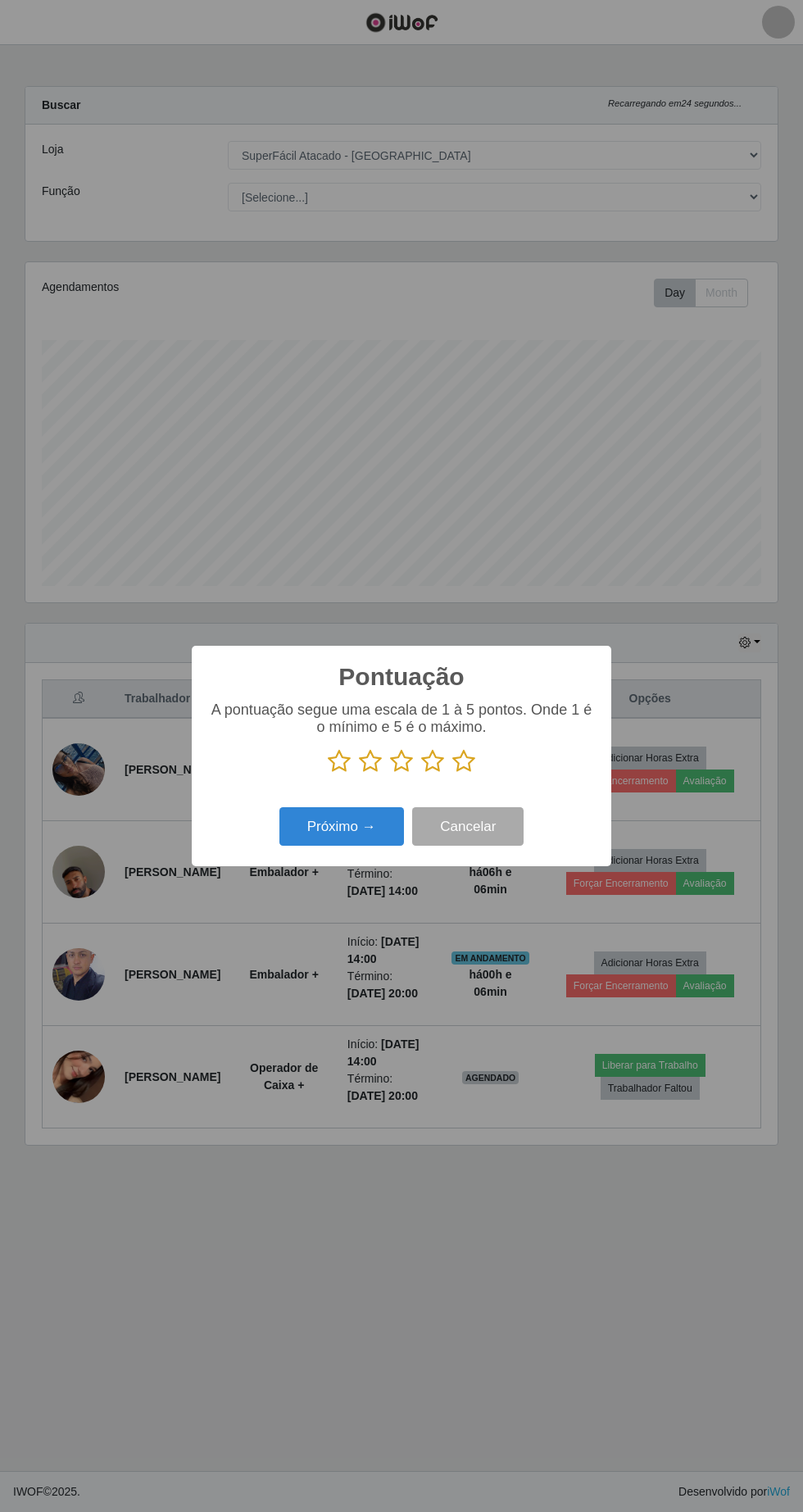
click at [432, 766] on icon at bounding box center [432, 761] width 23 height 24
click at [421, 773] on input "radio" at bounding box center [421, 773] width 0 height 0
click at [352, 826] on button "Próximo →" at bounding box center [341, 826] width 124 height 39
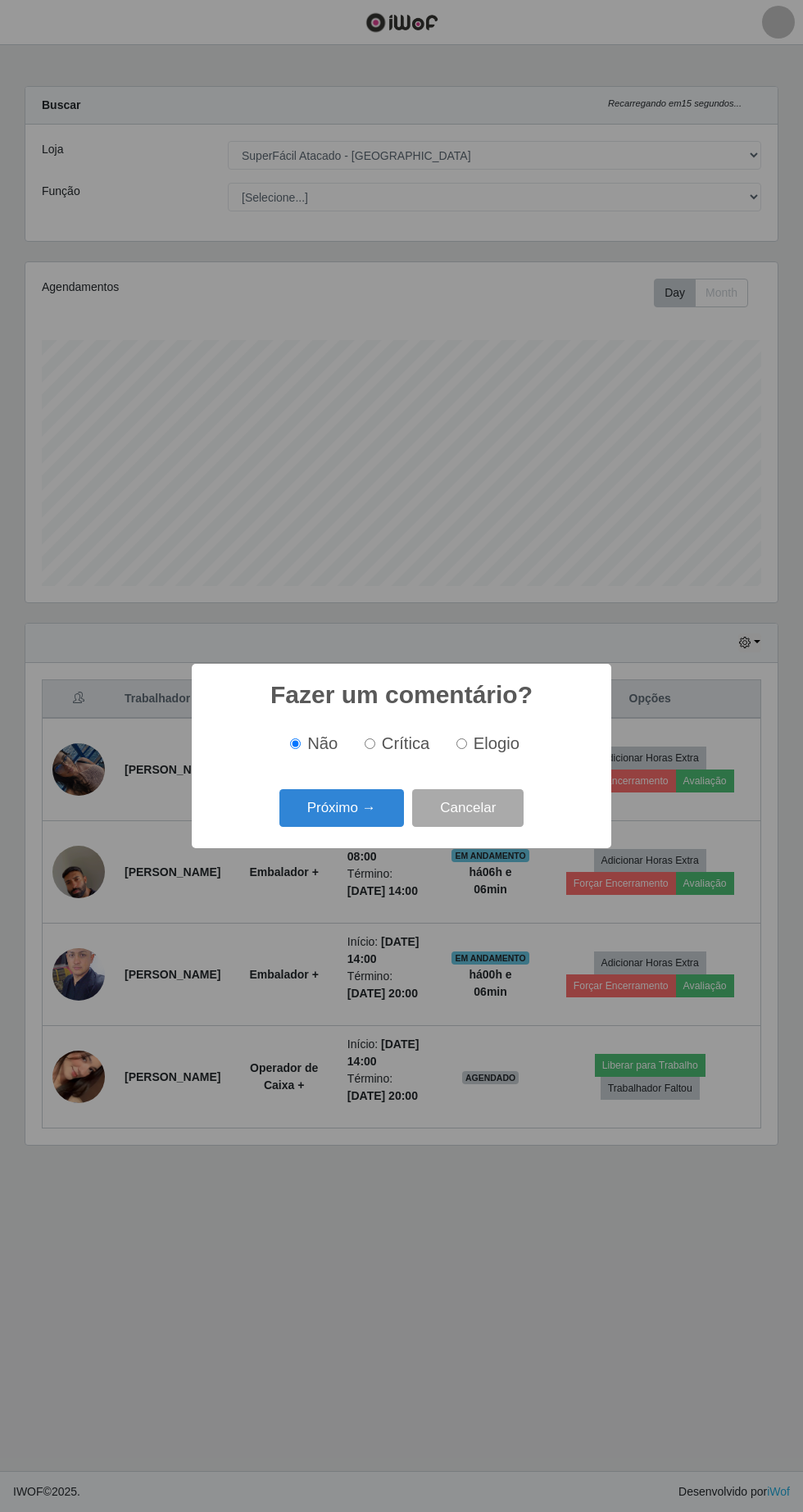
click at [343, 808] on button "Próximo →" at bounding box center [341, 808] width 124 height 39
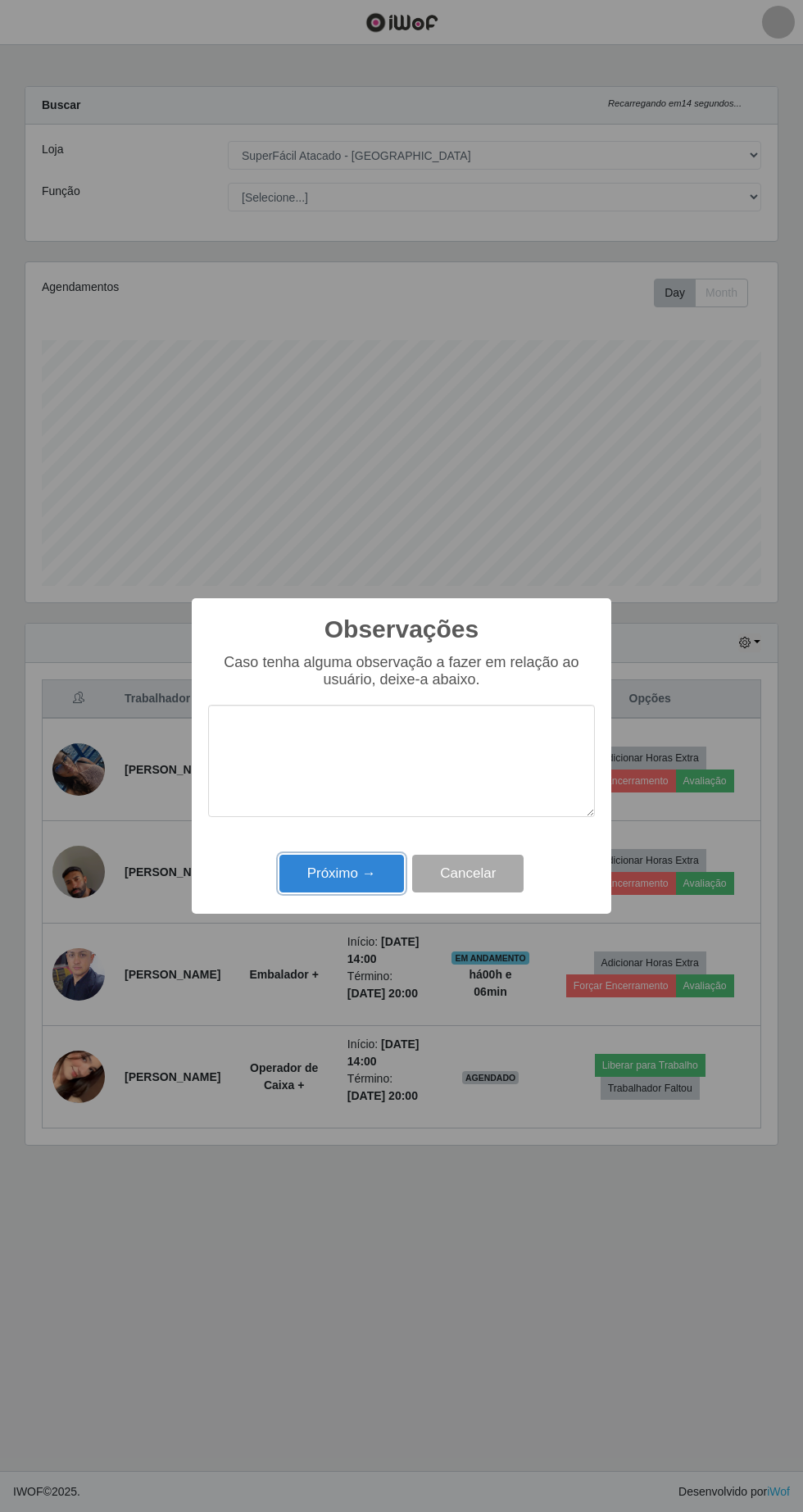
click at [358, 875] on button "Próximo →" at bounding box center [341, 874] width 124 height 39
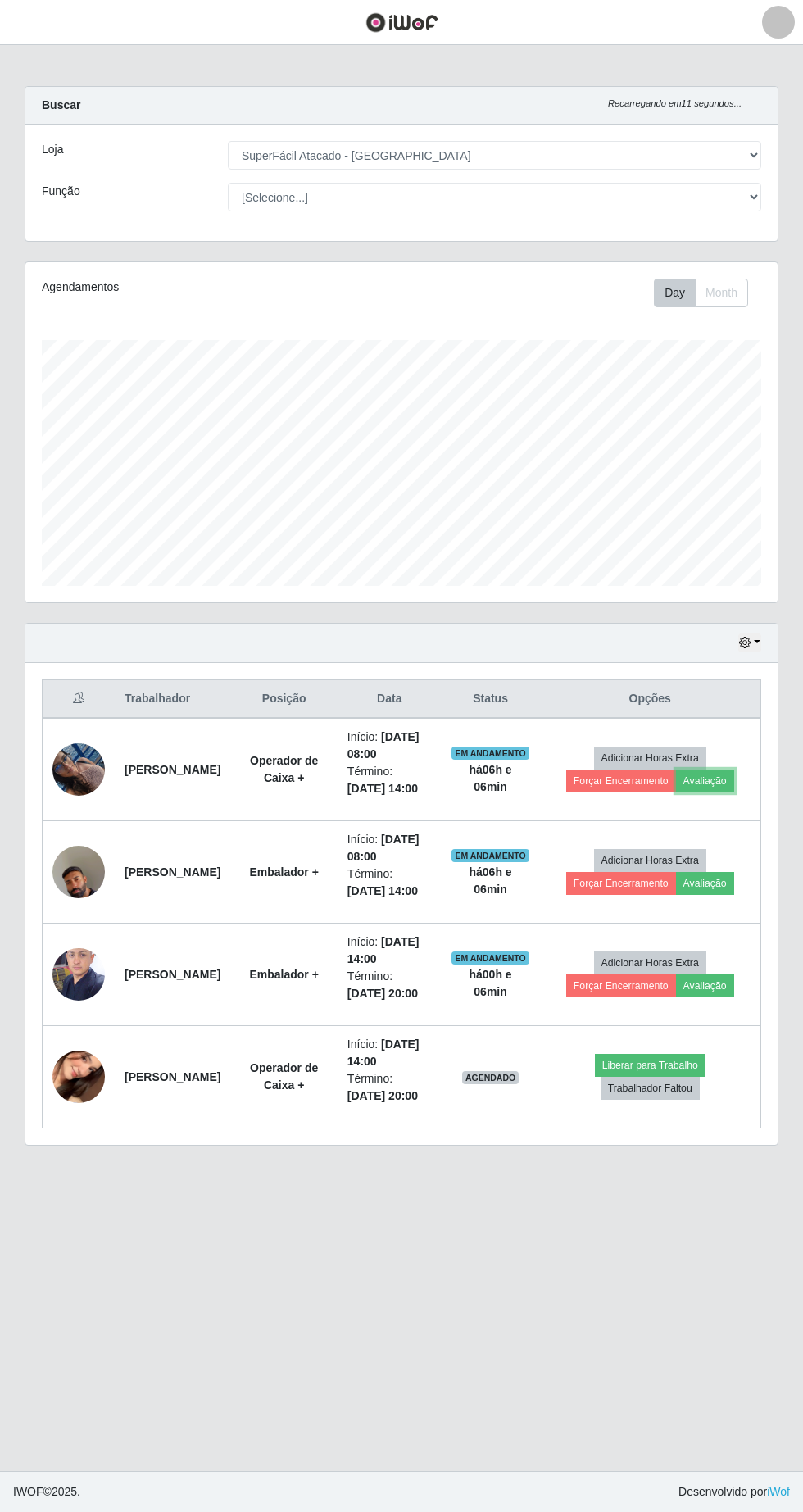
click at [730, 784] on button "Avaliação" at bounding box center [704, 781] width 58 height 23
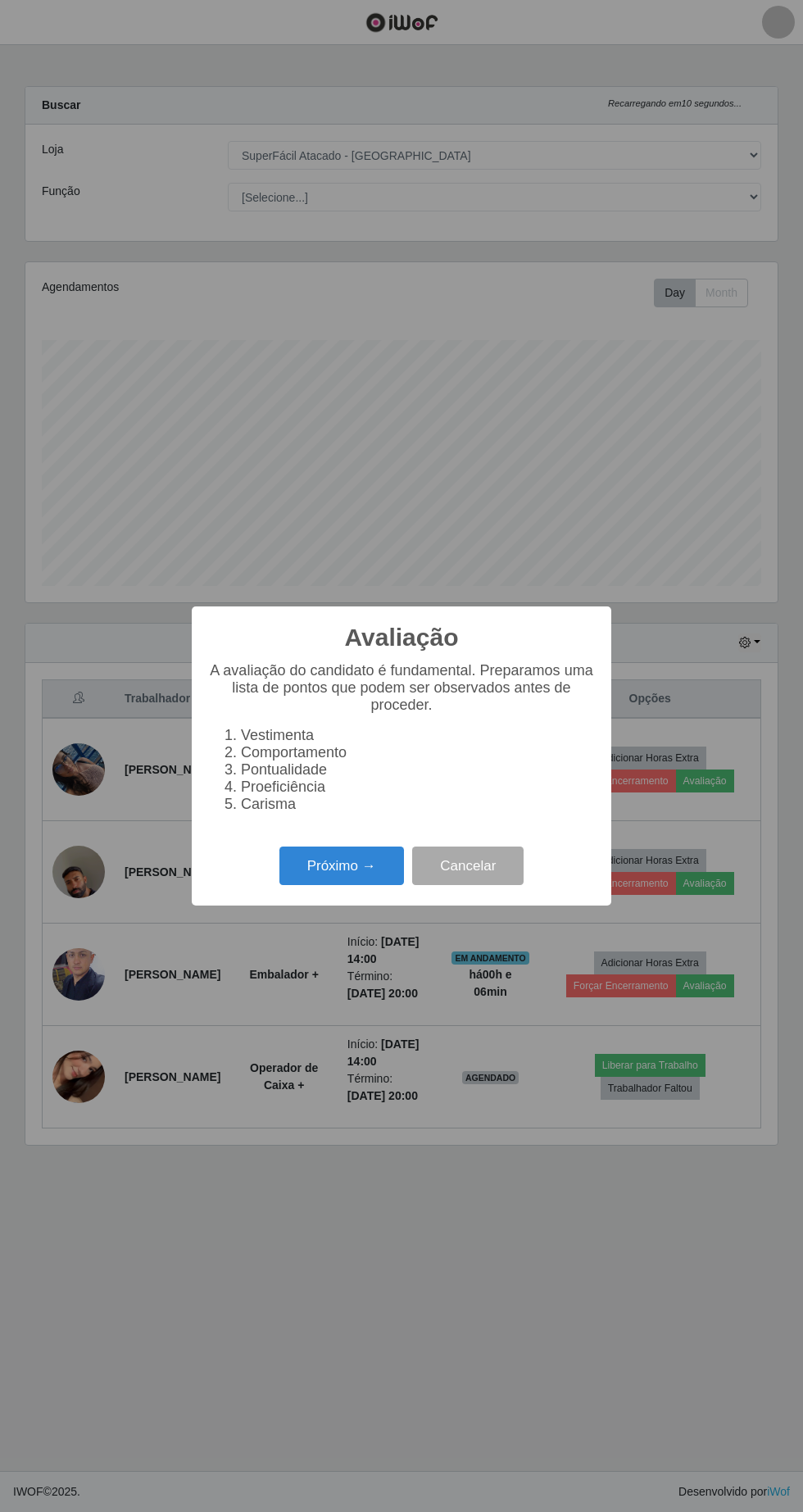
click at [373, 857] on button "Próximo →" at bounding box center [341, 866] width 124 height 39
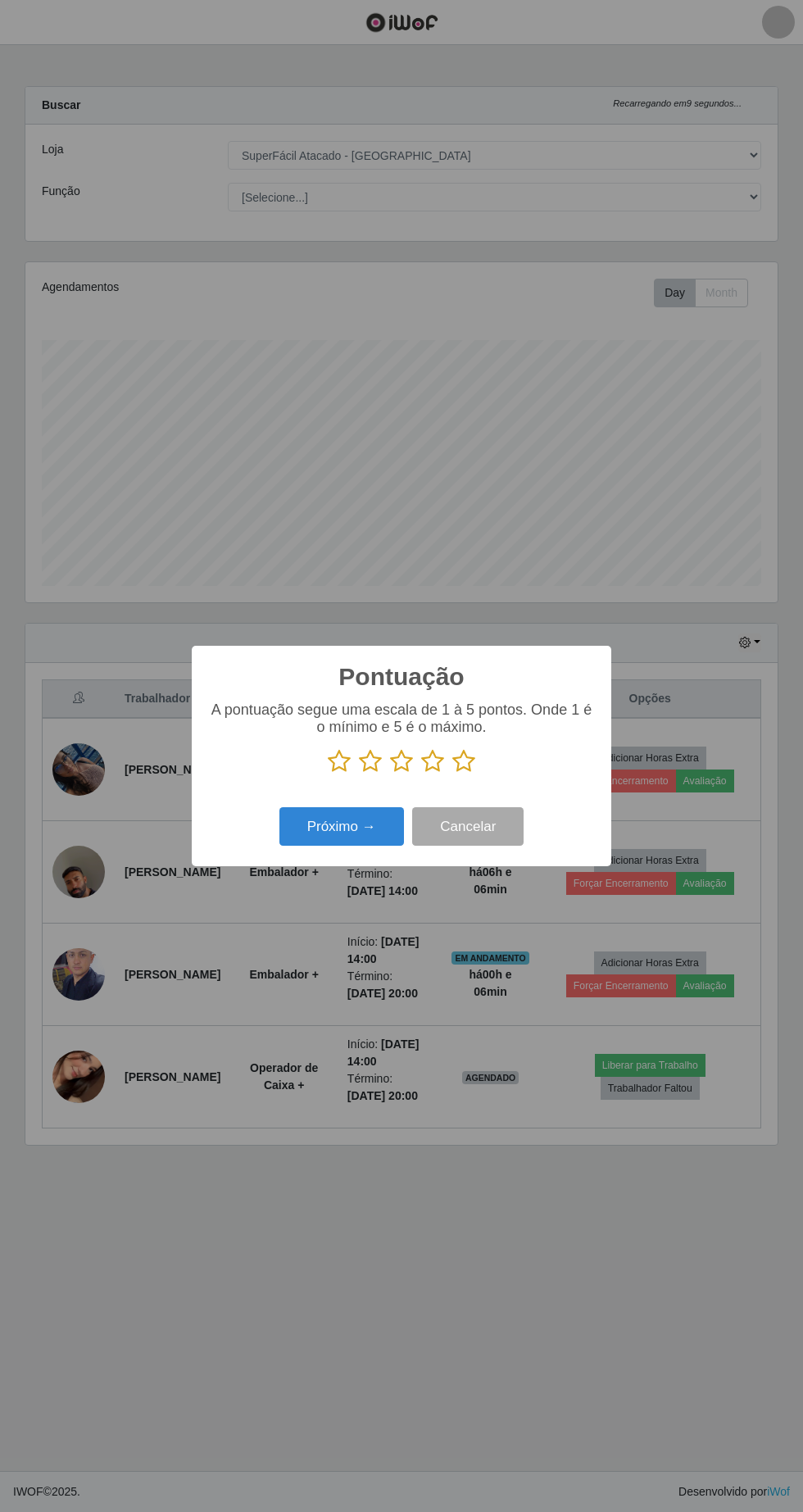
click at [454, 753] on icon at bounding box center [464, 761] width 23 height 24
click at [453, 773] on input "radio" at bounding box center [453, 773] width 0 height 0
click at [356, 833] on button "Próximo →" at bounding box center [341, 826] width 124 height 39
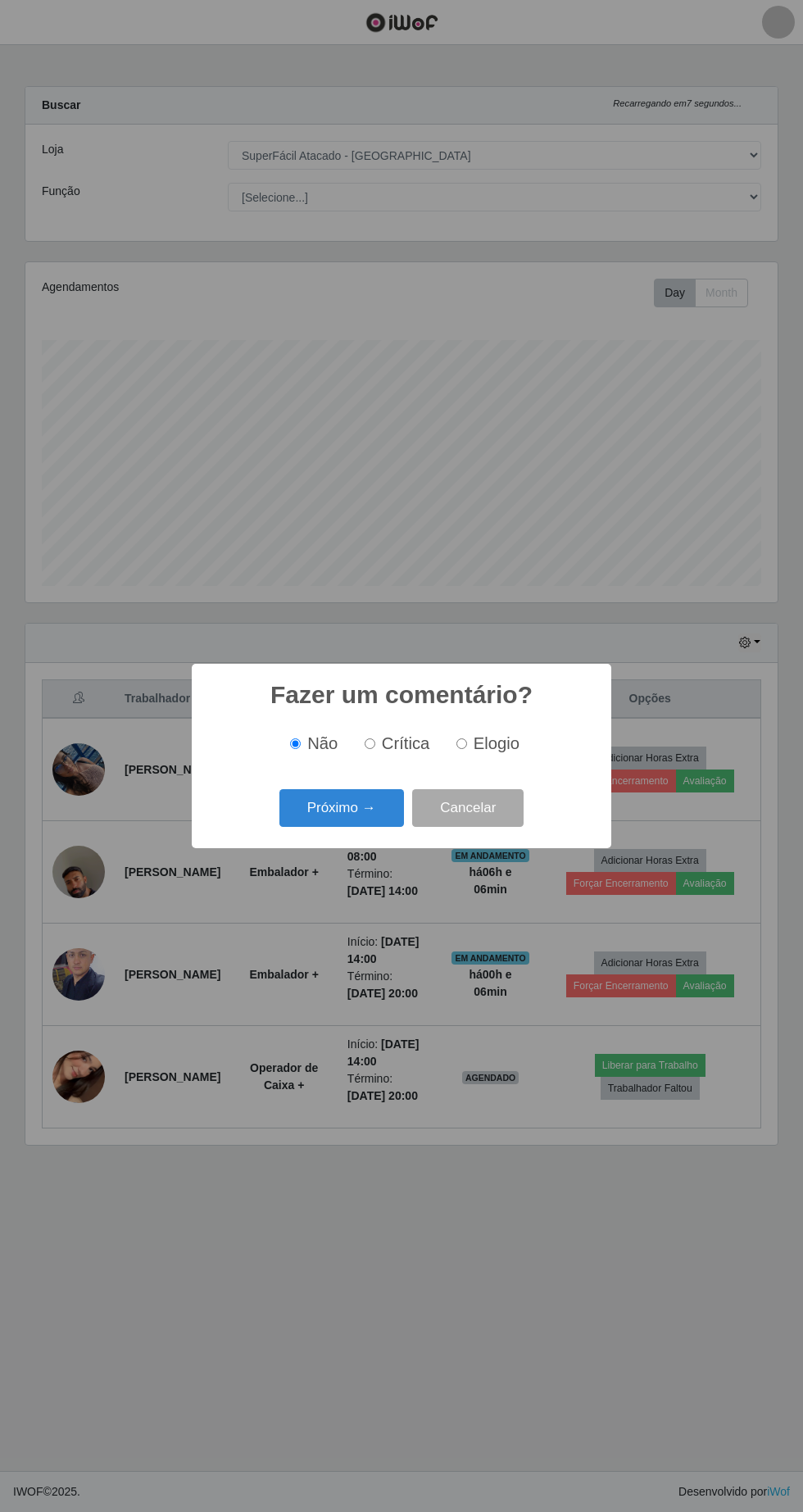
click at [373, 814] on button "Próximo →" at bounding box center [341, 808] width 124 height 39
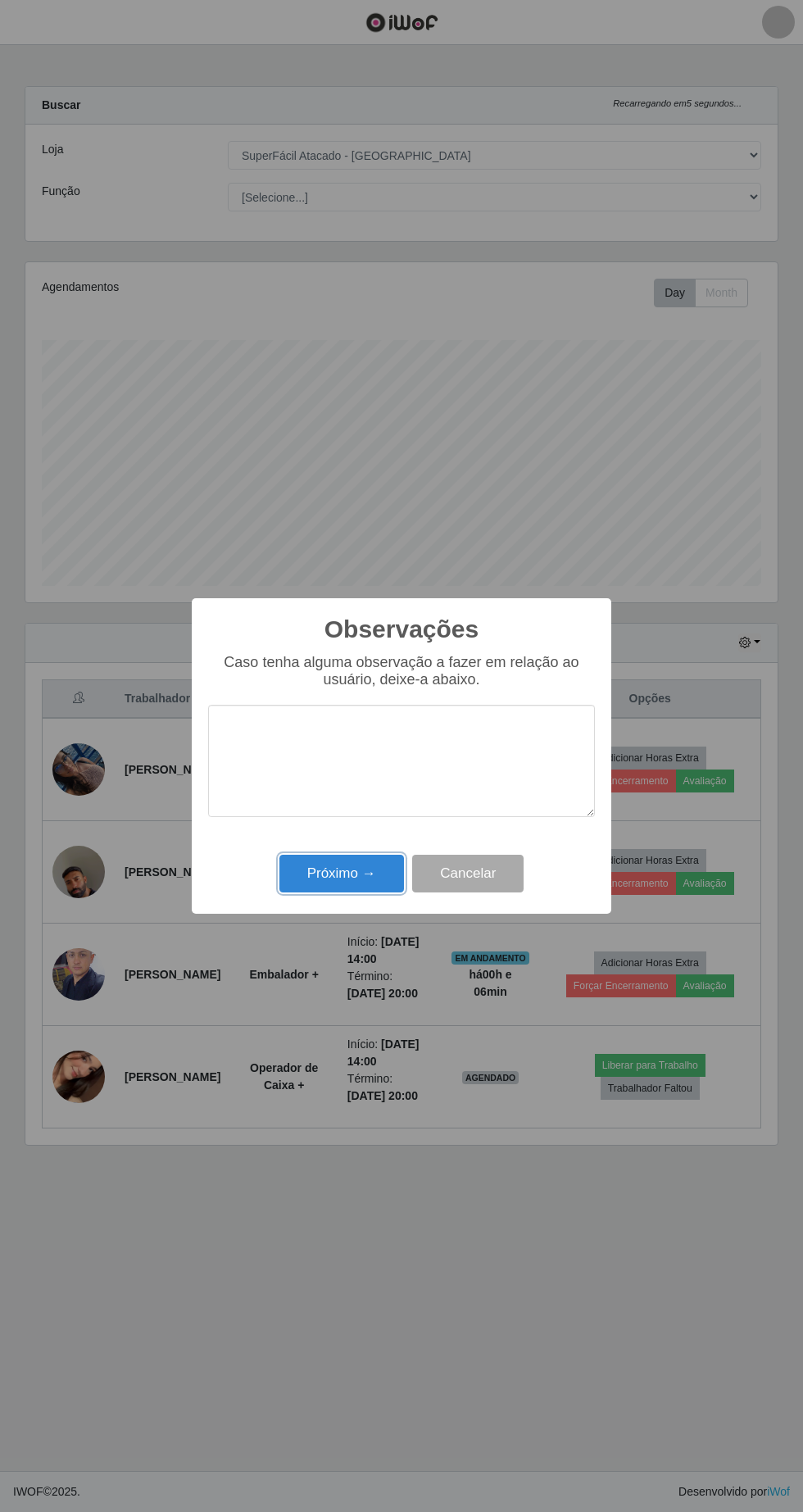
click at [365, 880] on button "Próximo →" at bounding box center [341, 874] width 124 height 39
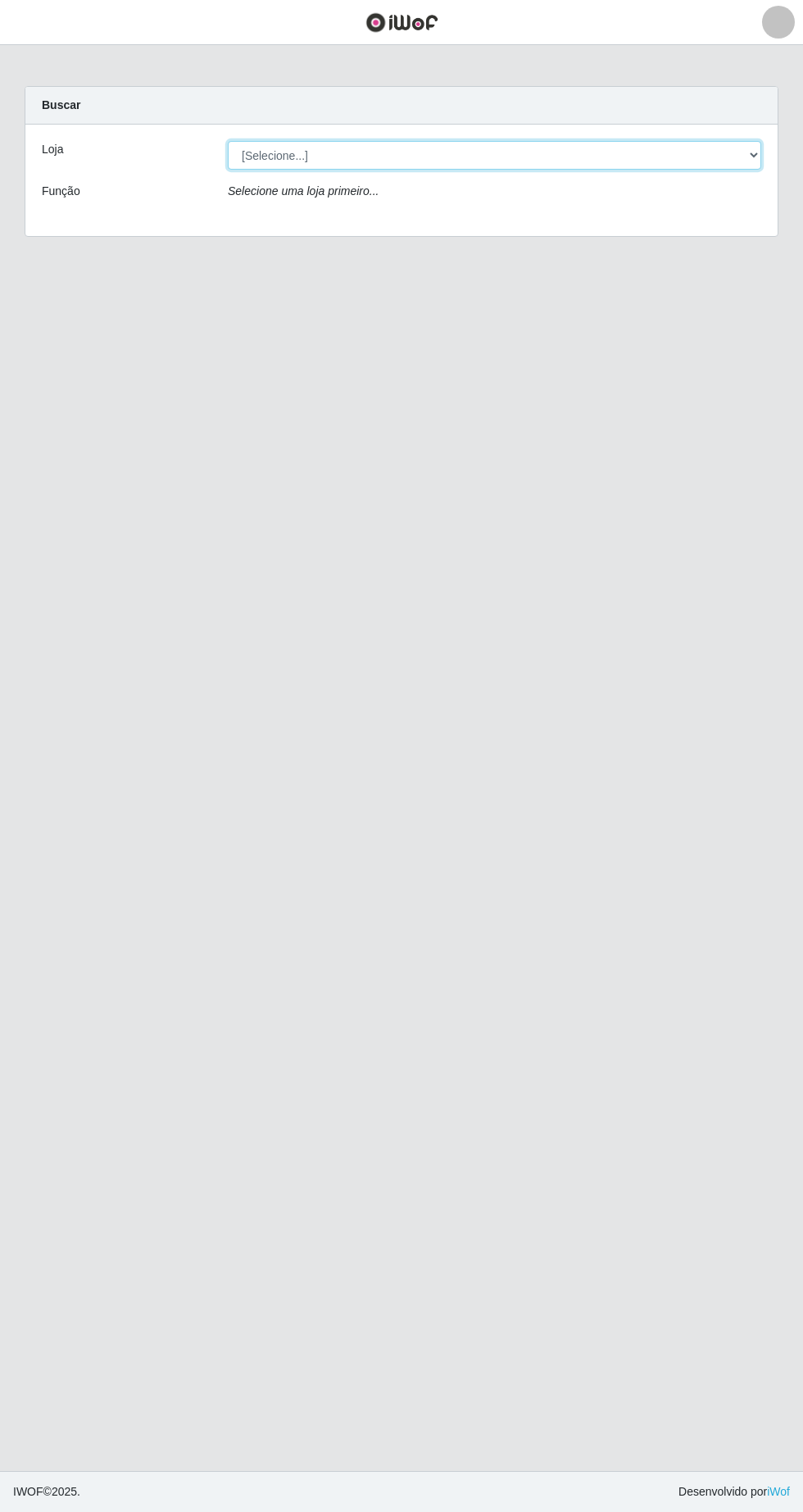
click at [729, 149] on select "[Selecione...] SuperFácil Atacado - [GEOGRAPHIC_DATA]" at bounding box center [494, 155] width 533 height 29
select select "503"
click at [228, 141] on select "[Selecione...] SuperFácil Atacado - [GEOGRAPHIC_DATA]" at bounding box center [494, 155] width 533 height 29
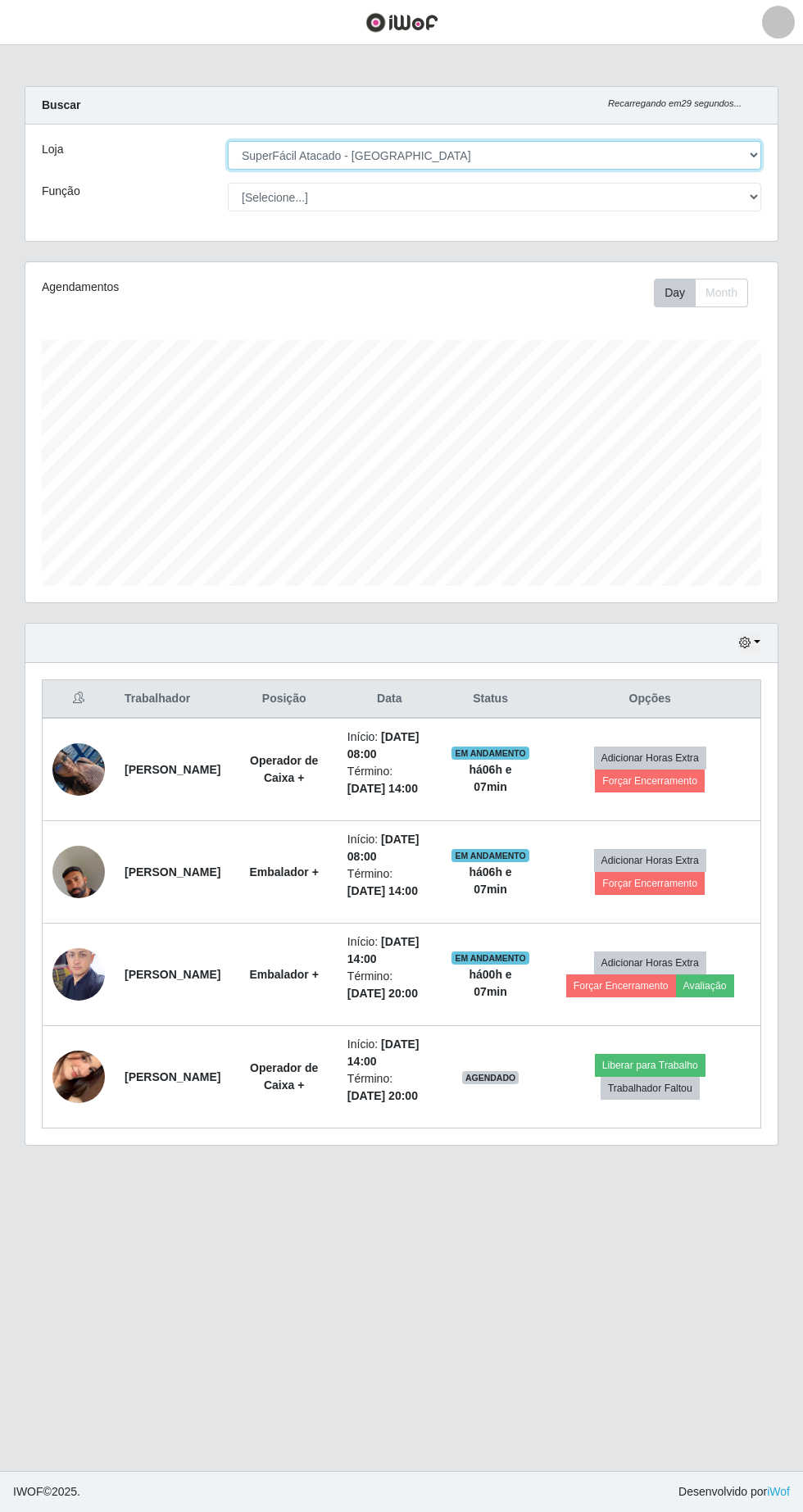
scroll to position [340, 753]
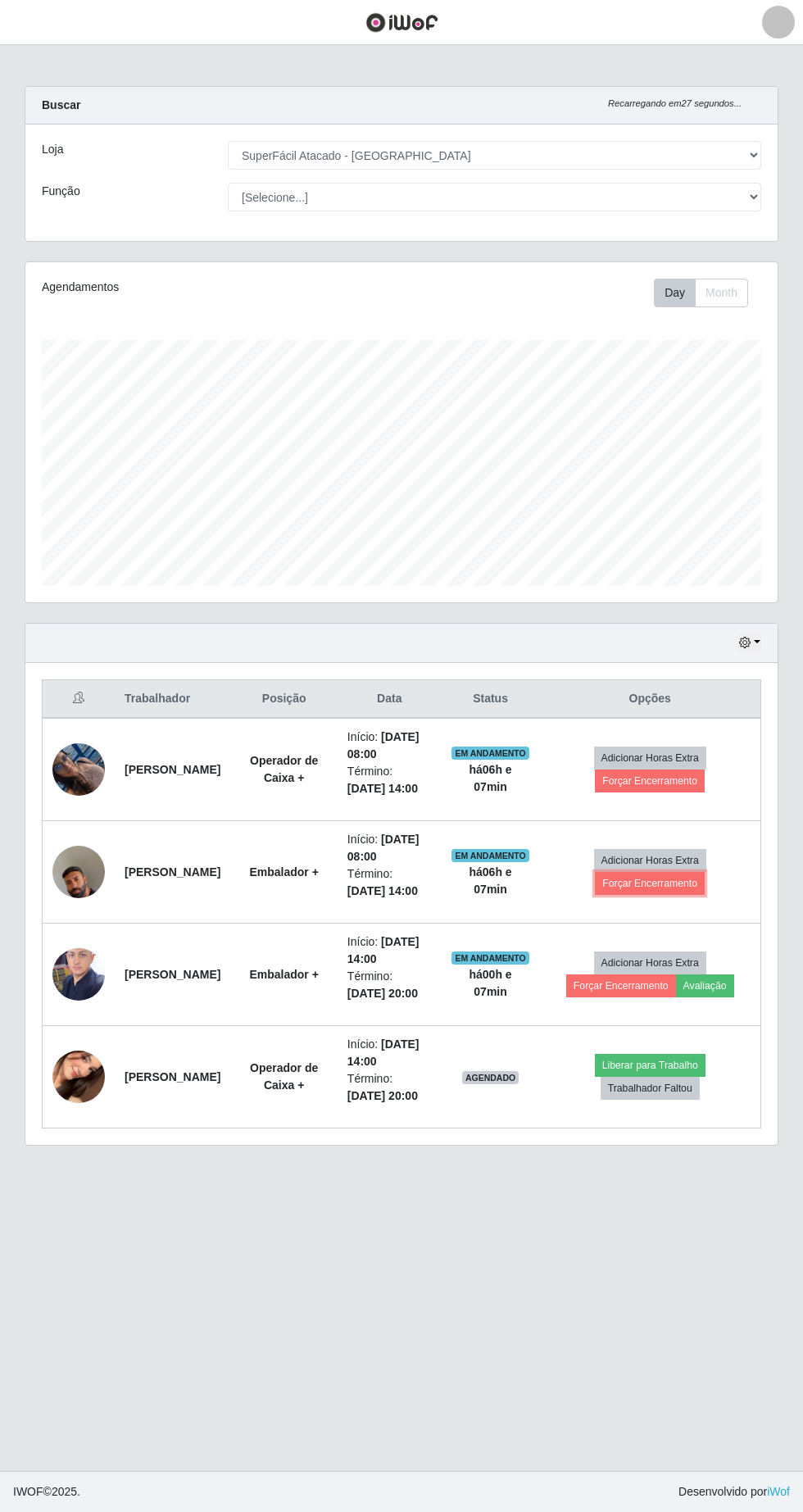
click at [684, 886] on button "Forçar Encerramento" at bounding box center [650, 883] width 110 height 23
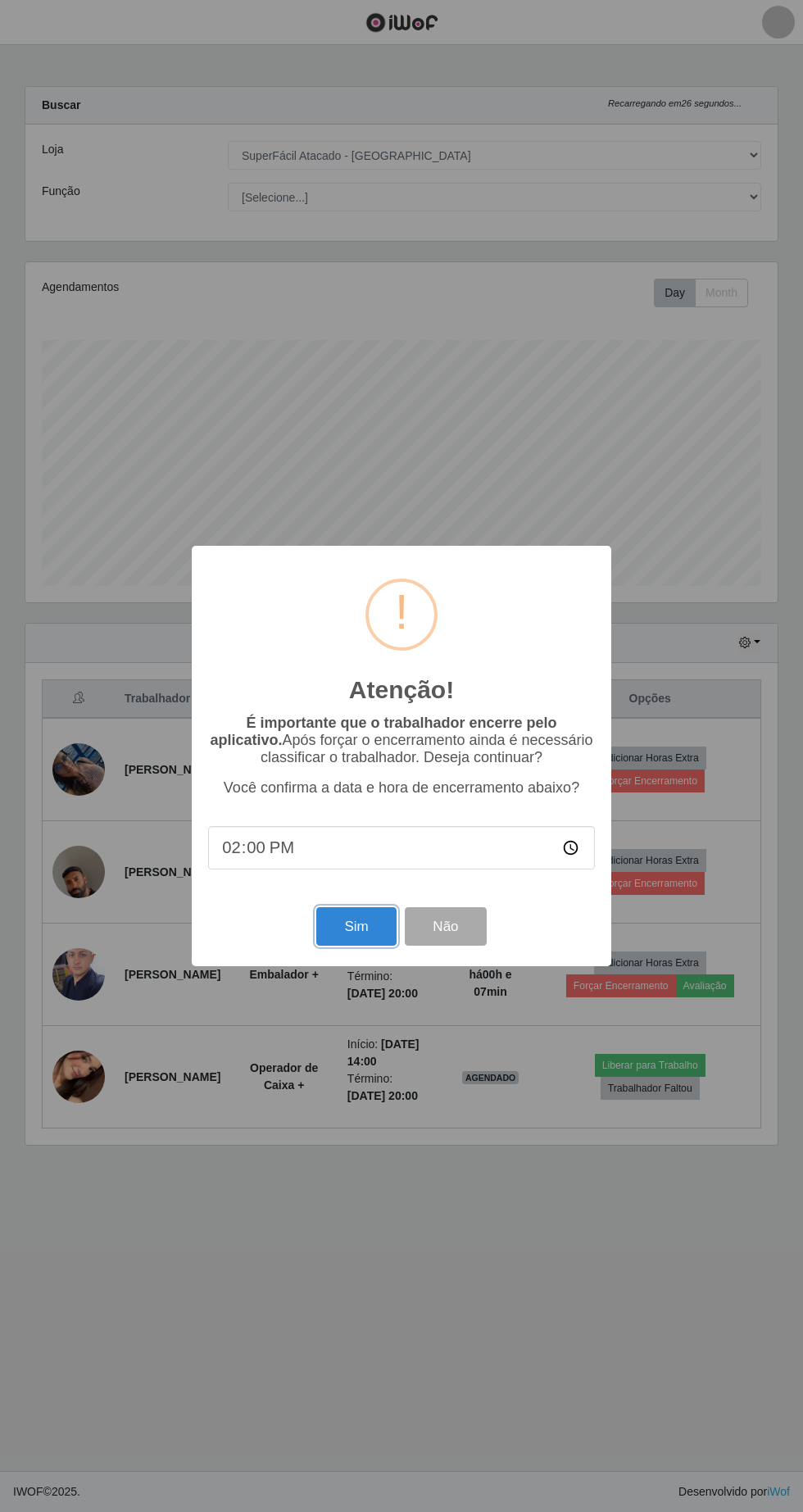
click at [380, 934] on button "Sim" at bounding box center [356, 926] width 80 height 39
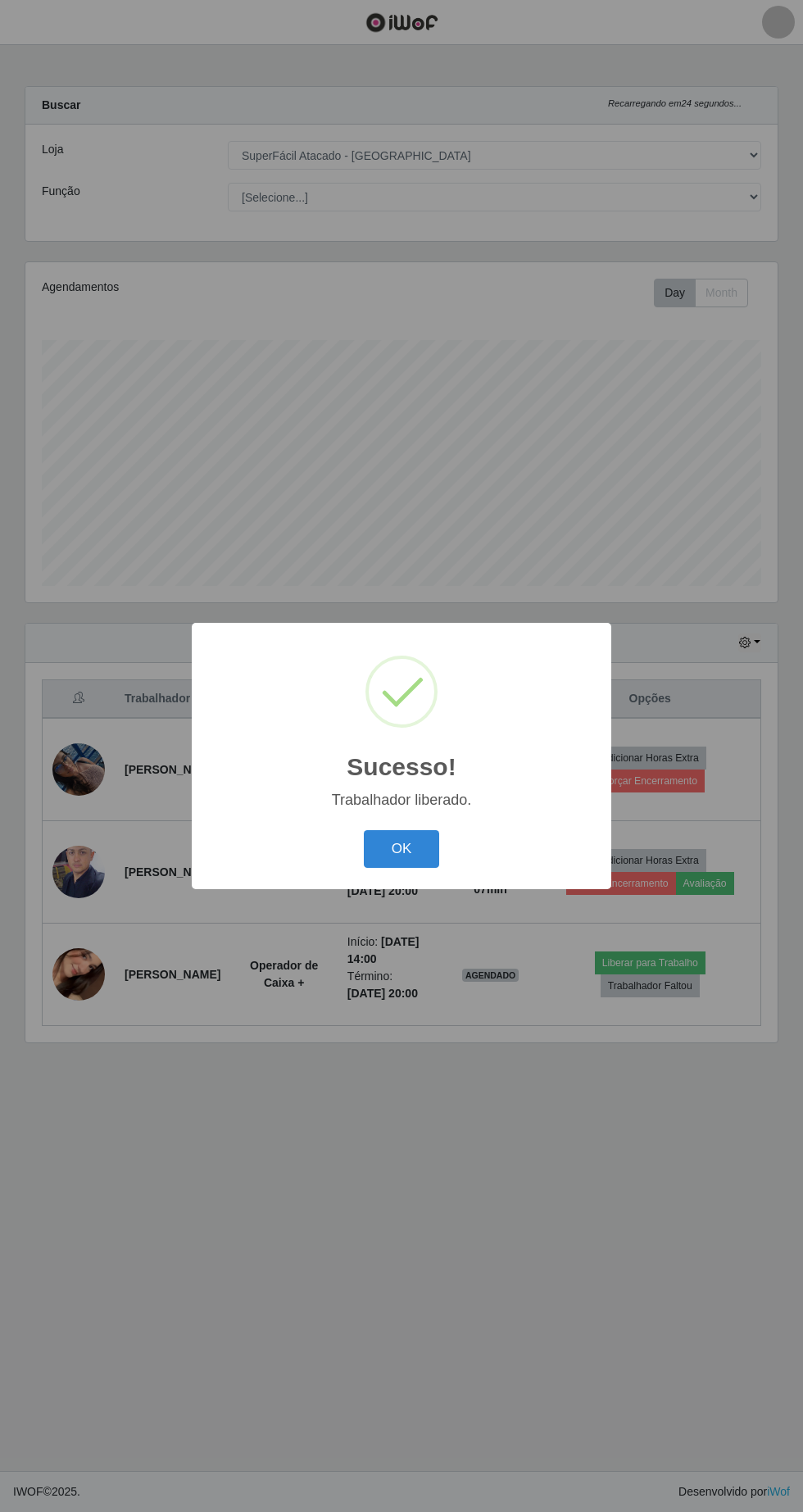
click at [435, 846] on button "OK" at bounding box center [402, 849] width 76 height 39
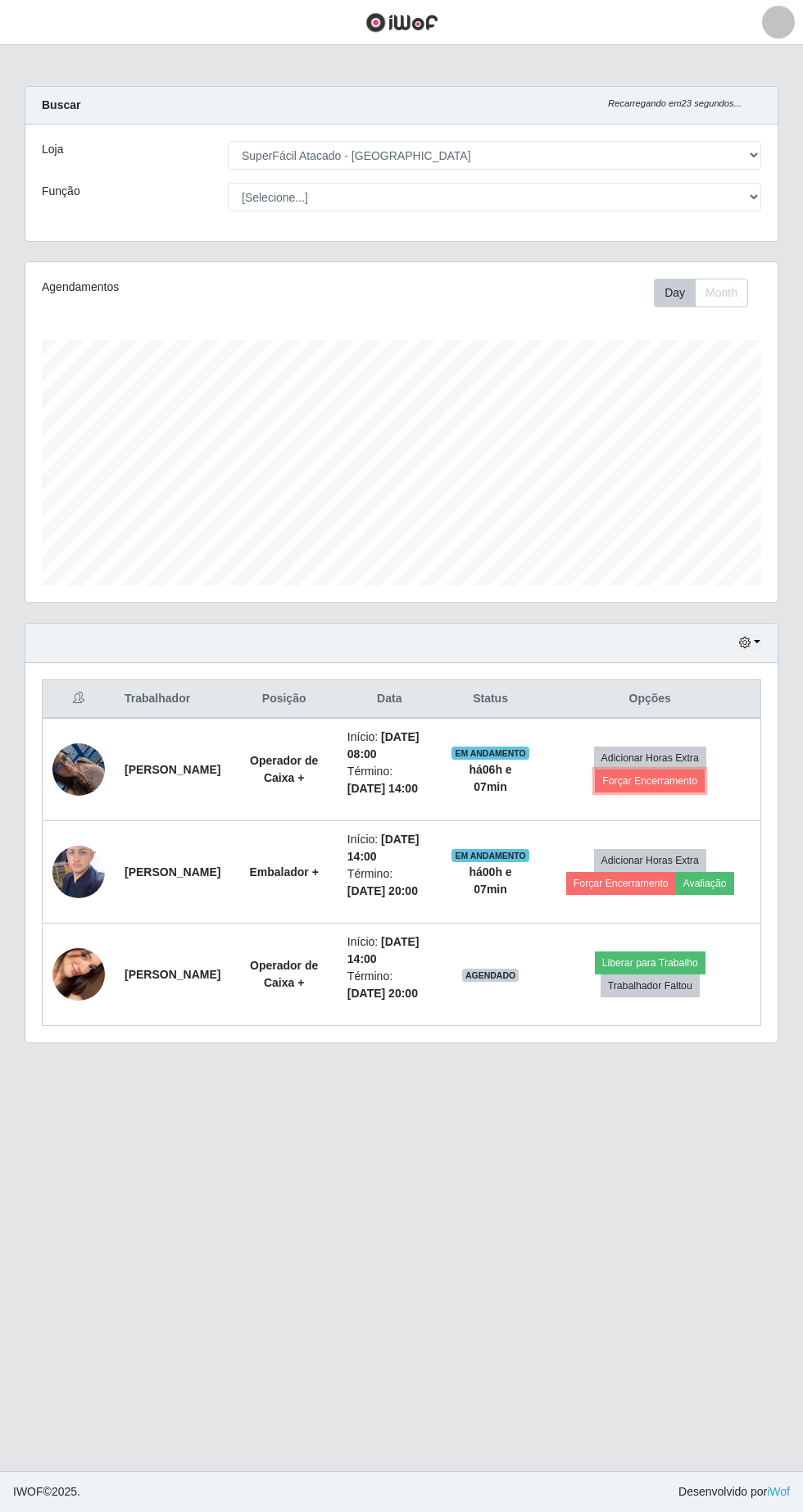
click at [667, 781] on button "Forçar Encerramento" at bounding box center [650, 781] width 110 height 23
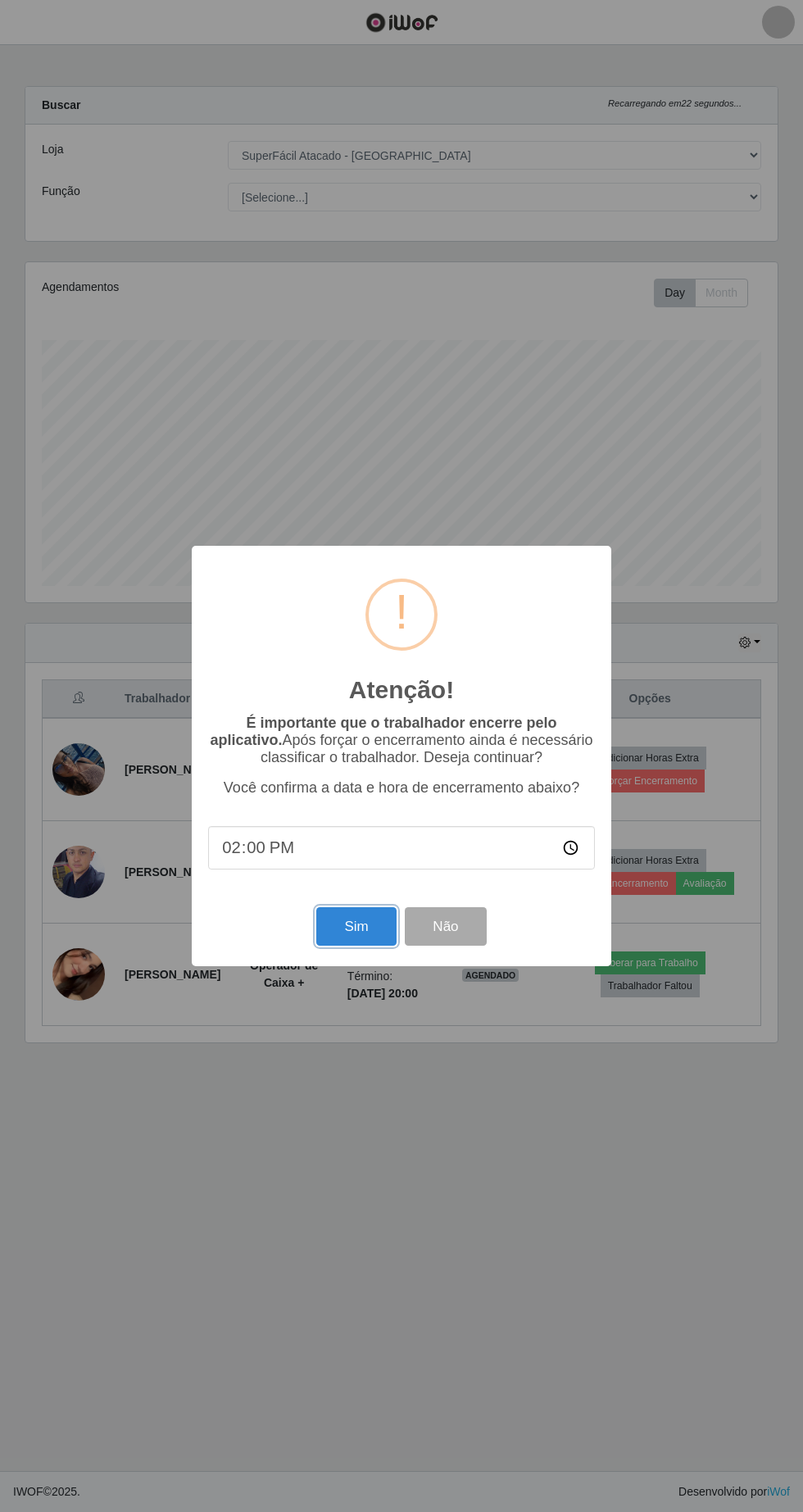
click at [369, 918] on button "Sim" at bounding box center [356, 926] width 80 height 39
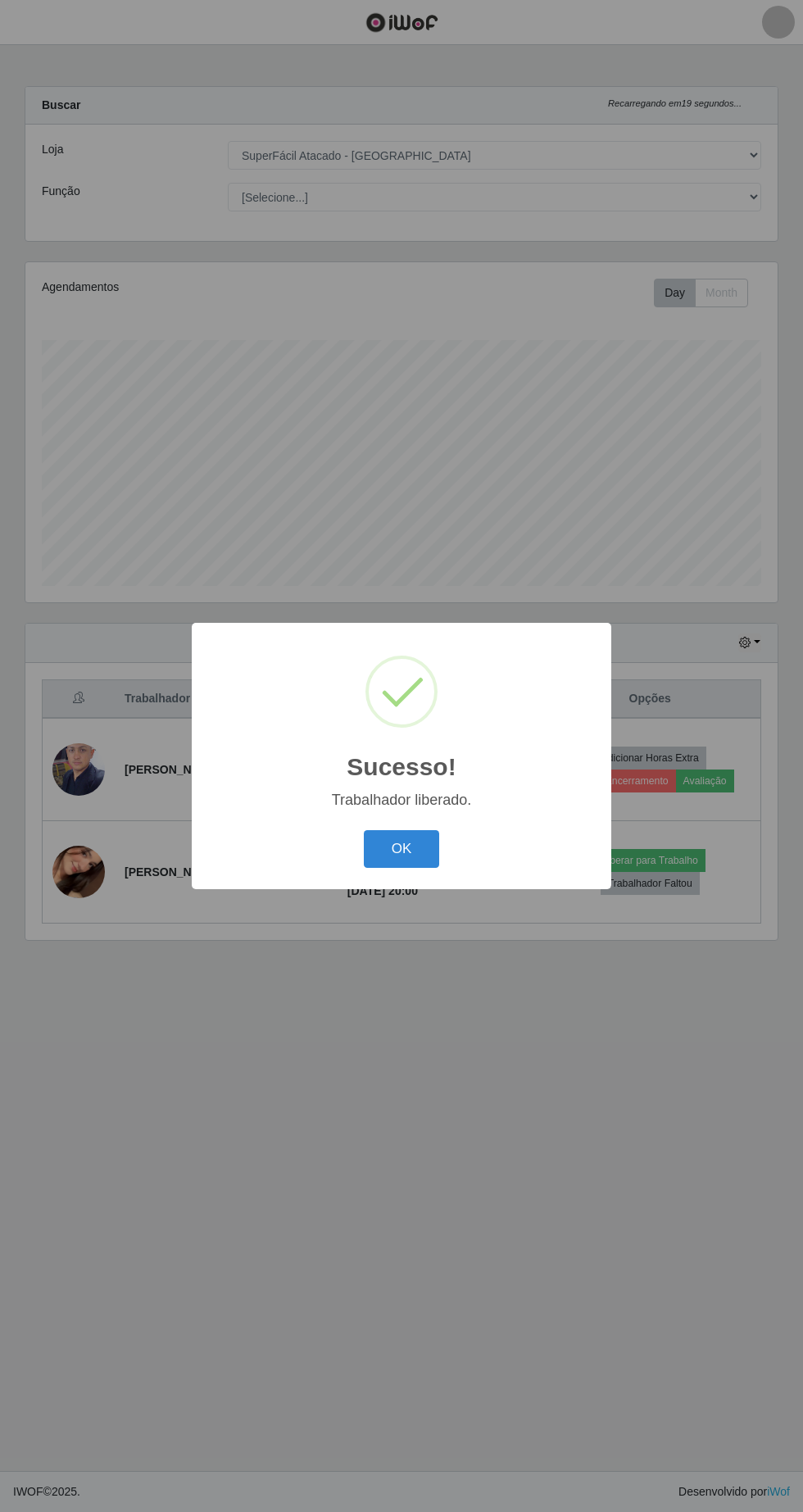
click at [390, 849] on button "OK" at bounding box center [402, 849] width 76 height 39
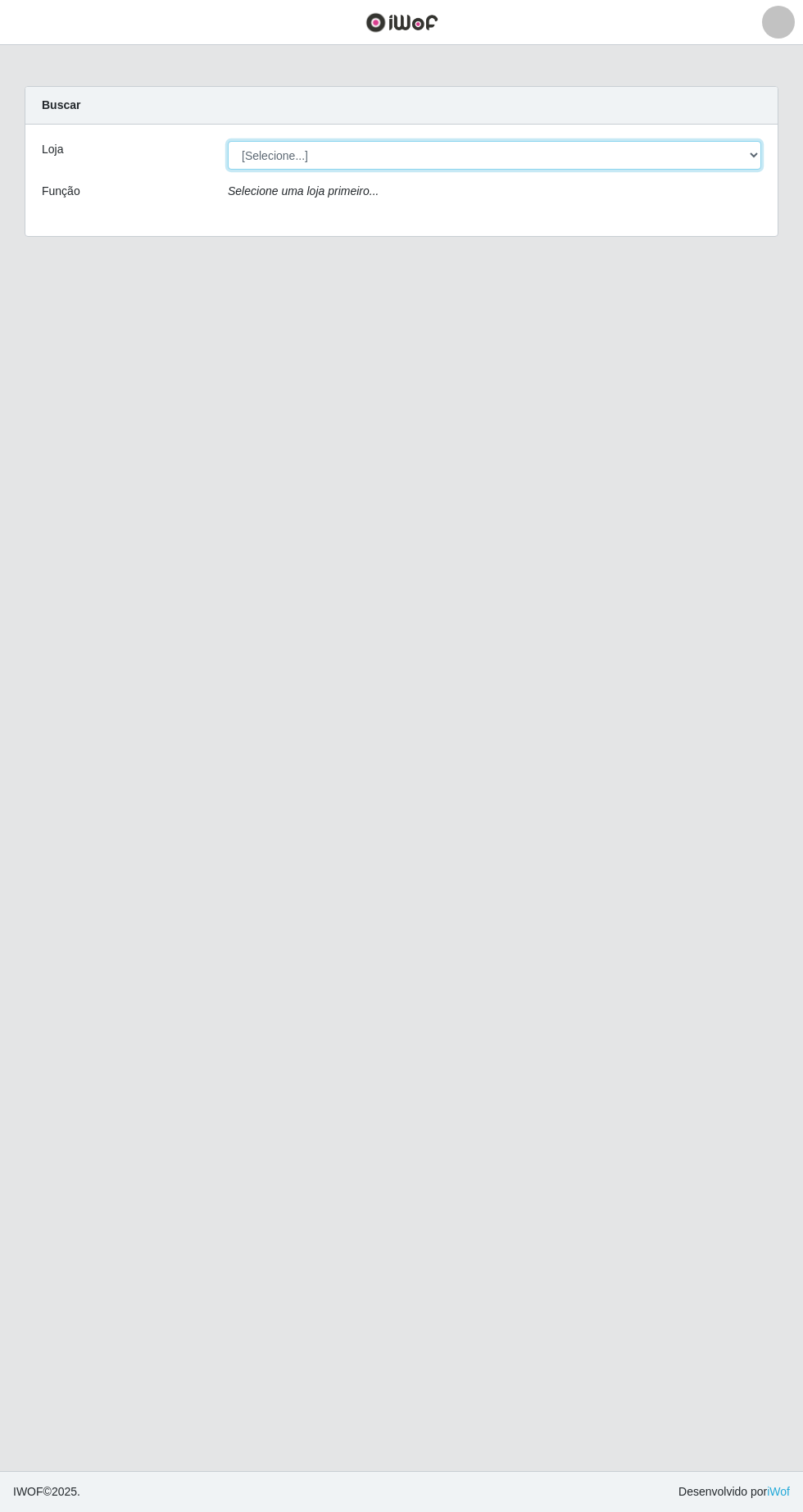
click at [755, 154] on select "[Selecione...] SuperFácil Atacado - [GEOGRAPHIC_DATA]" at bounding box center [494, 155] width 533 height 29
select select "503"
click at [228, 141] on select "[Selecione...] SuperFácil Atacado - [GEOGRAPHIC_DATA]" at bounding box center [494, 155] width 533 height 29
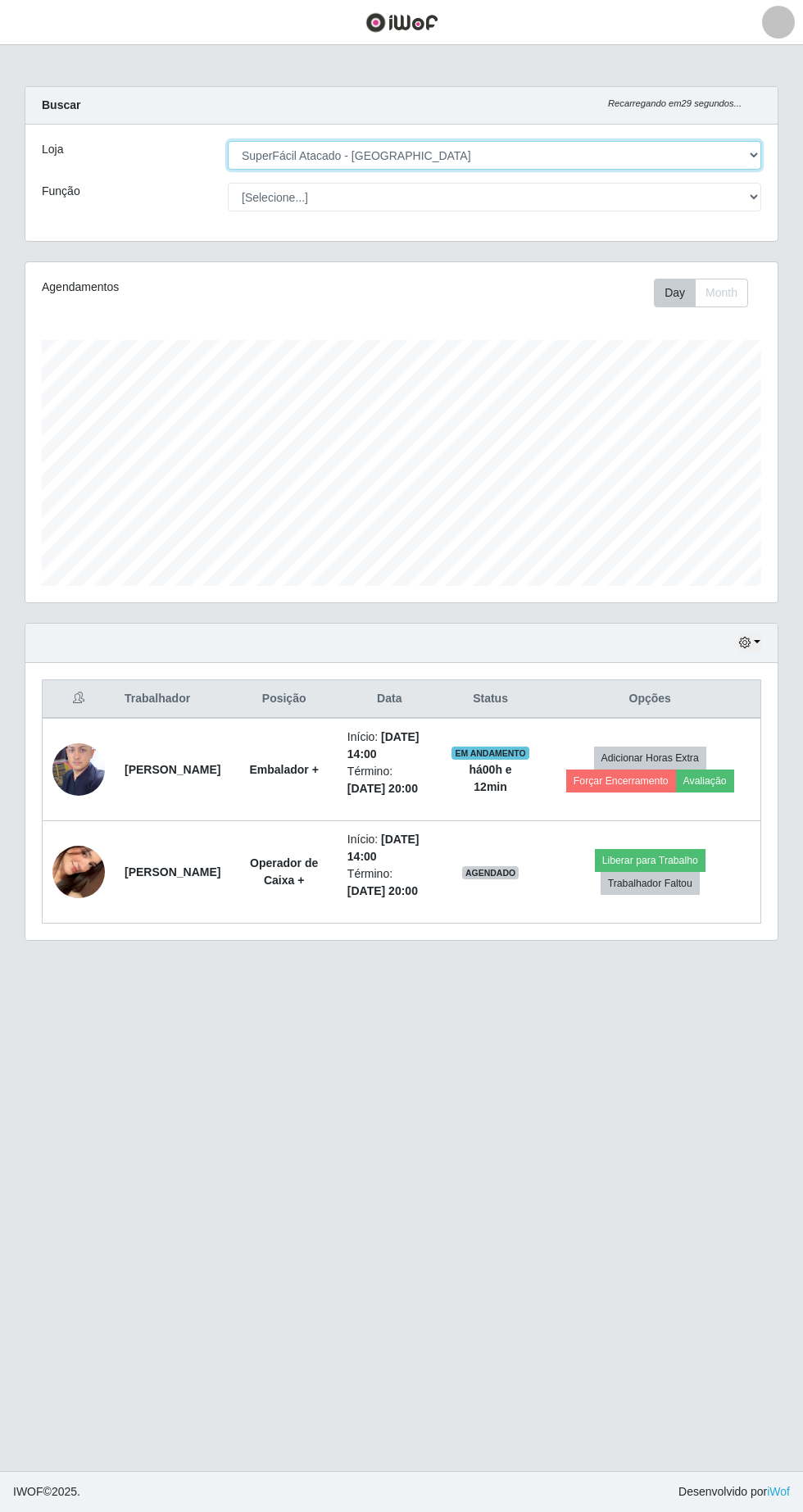
scroll to position [340, 753]
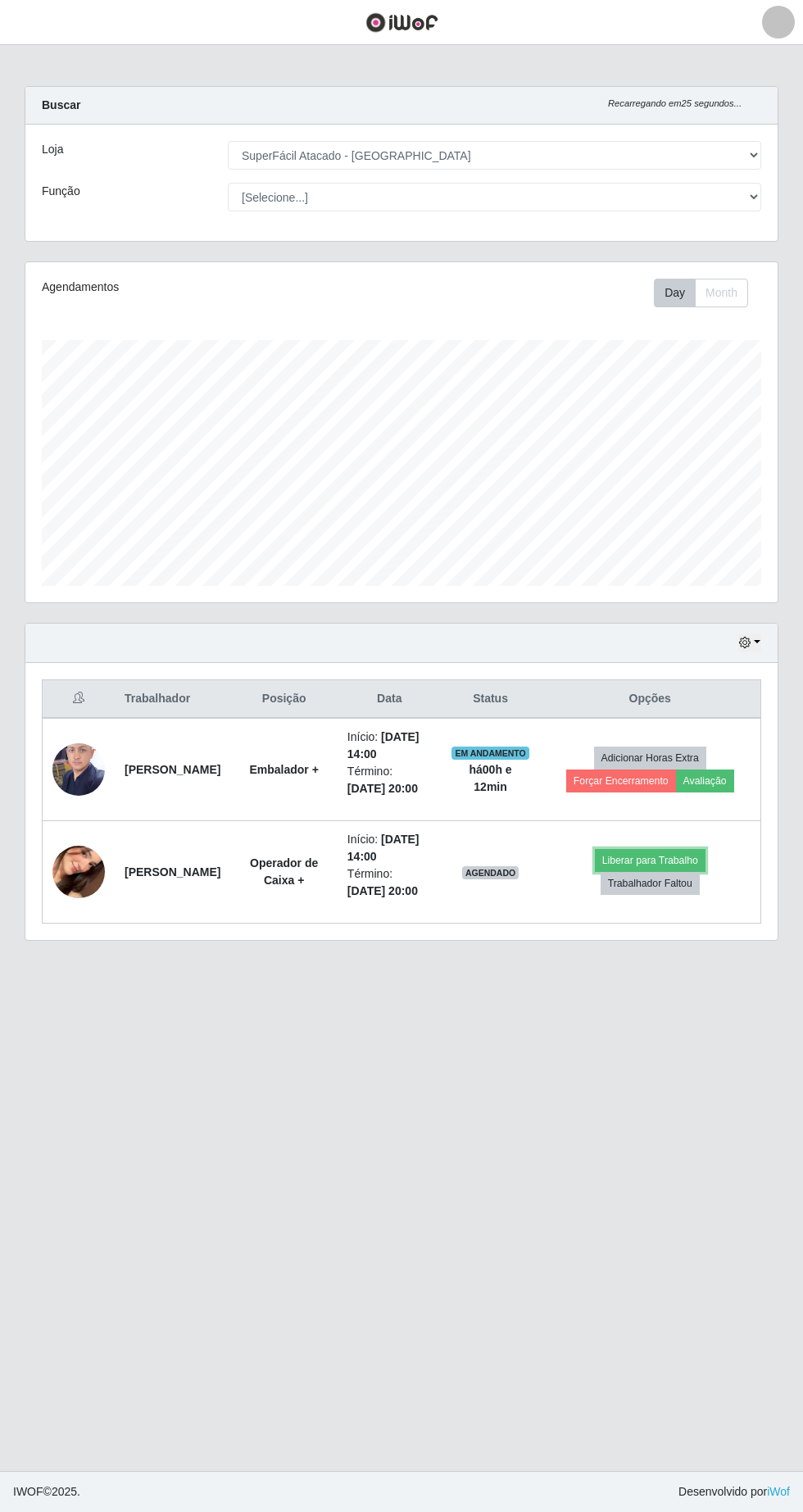
click at [667, 855] on button "Liberar para Trabalho" at bounding box center [651, 861] width 111 height 23
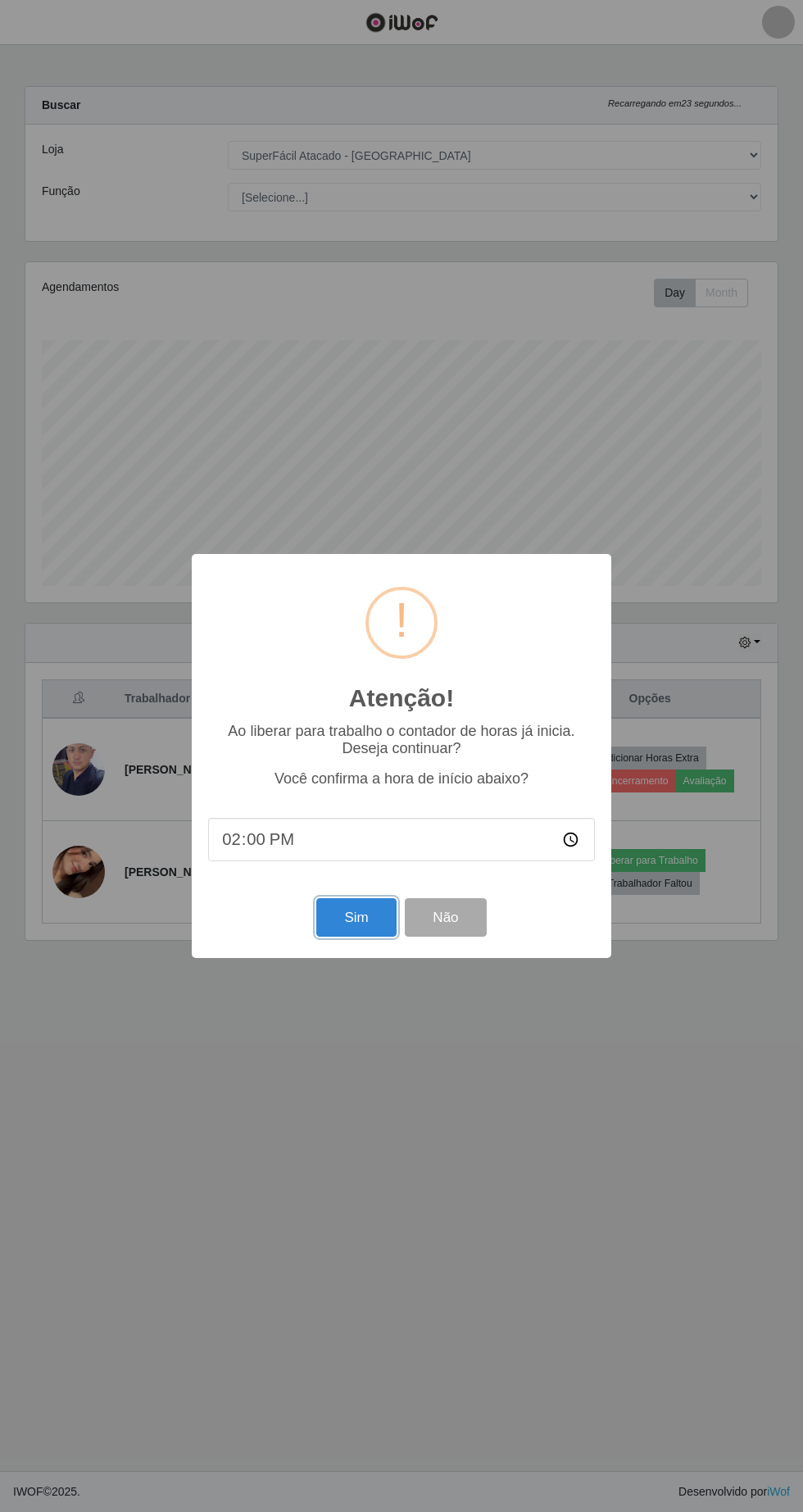
click at [373, 931] on button "Sim" at bounding box center [356, 917] width 80 height 39
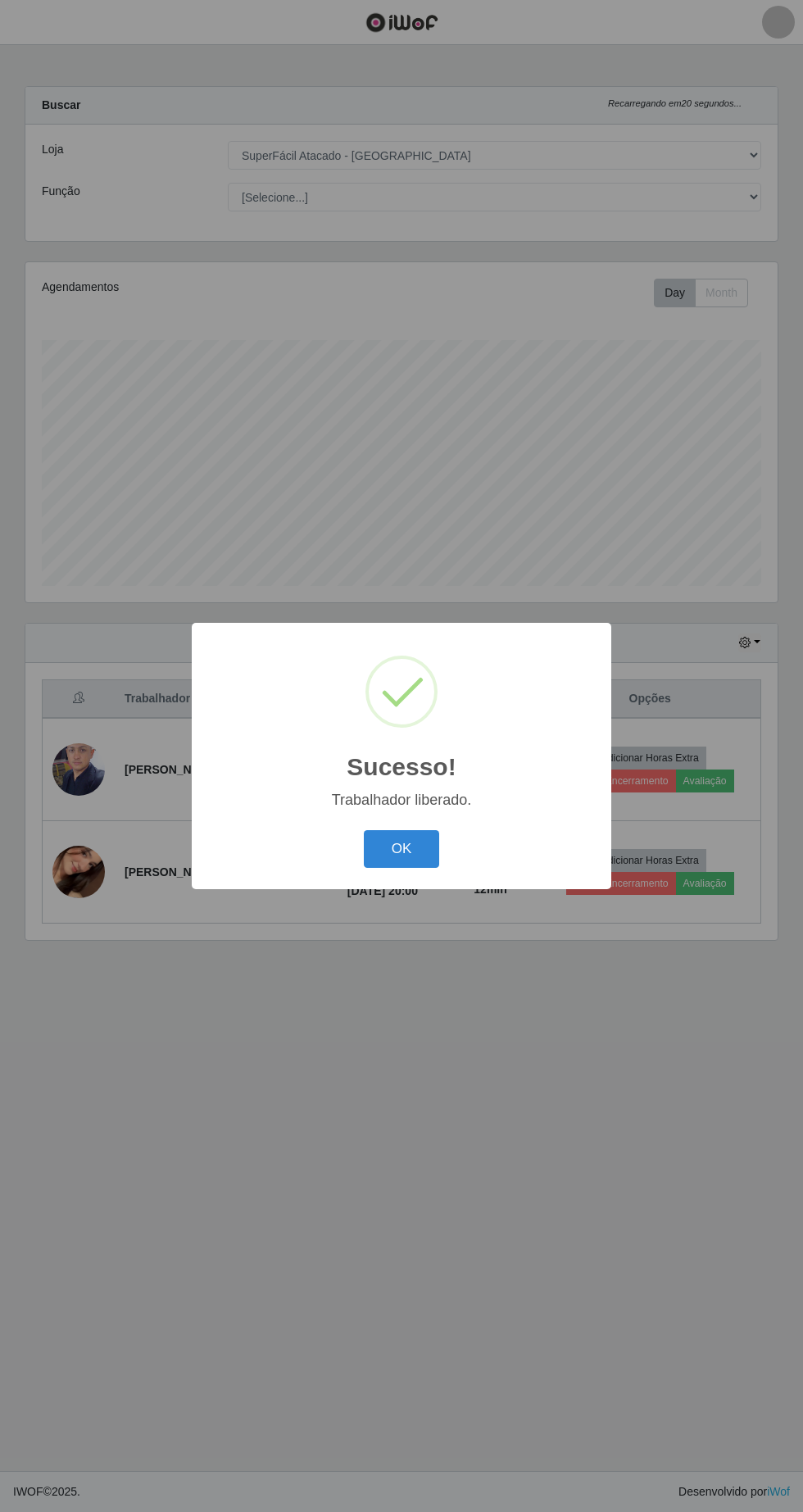
click at [424, 853] on button "OK" at bounding box center [402, 849] width 76 height 39
